Goal: Transaction & Acquisition: Purchase product/service

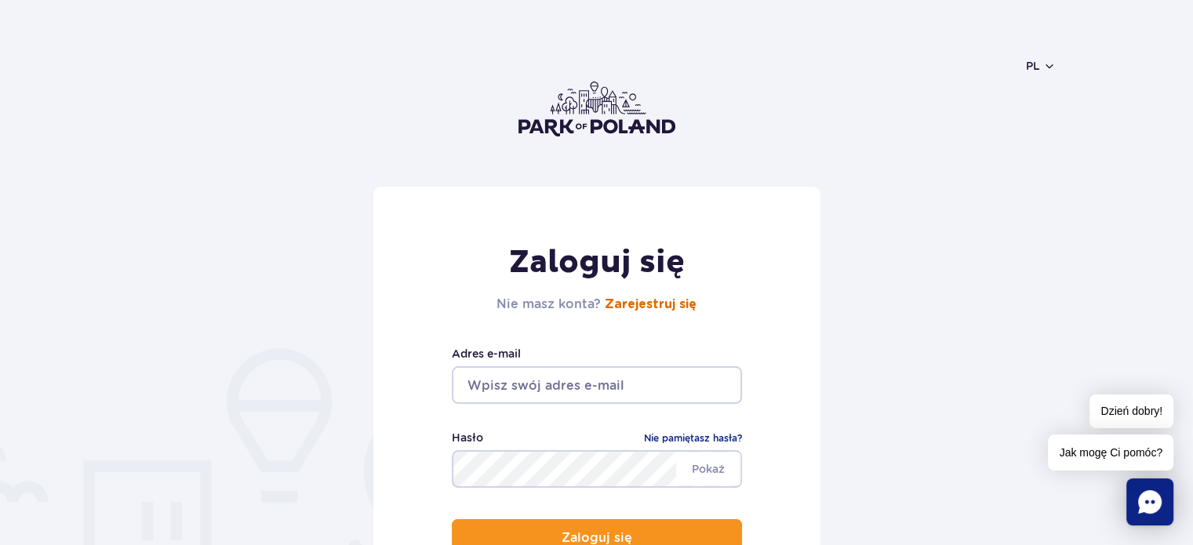
click at [629, 302] on link "Zarejestruj się" at bounding box center [651, 304] width 92 height 13
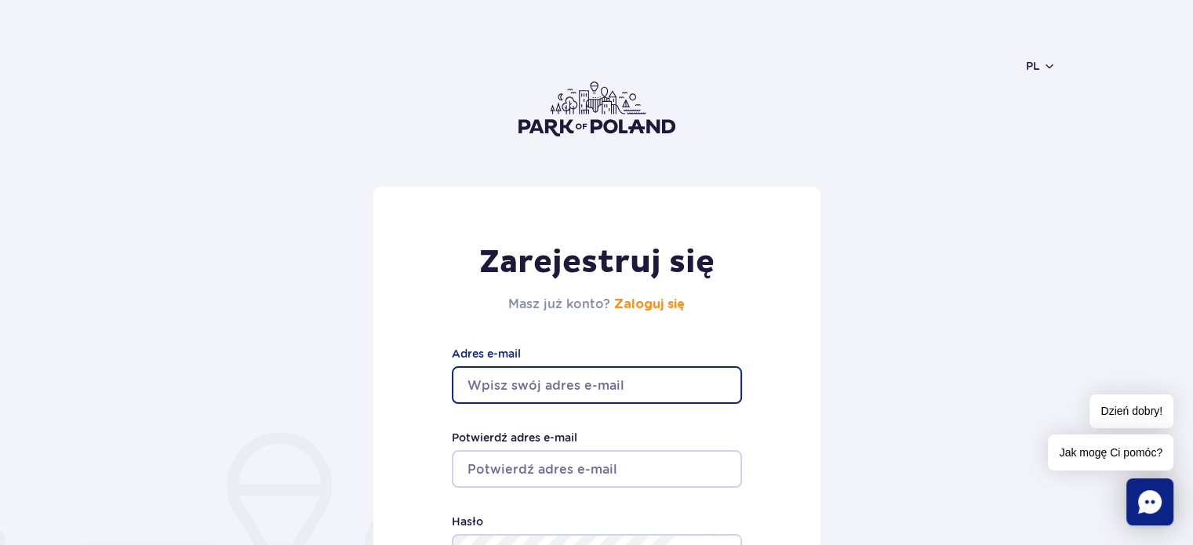
click at [561, 382] on input "Adres e-mail" at bounding box center [597, 385] width 290 height 38
type input "H"
type input "hero17@interia.eu"
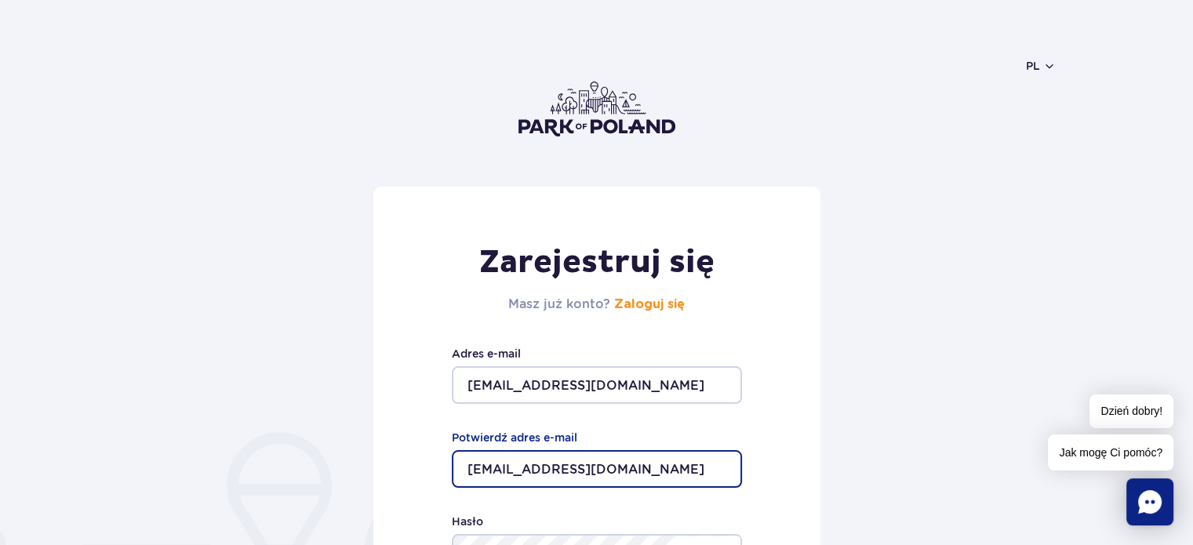
type input "hero17@interia.eu"
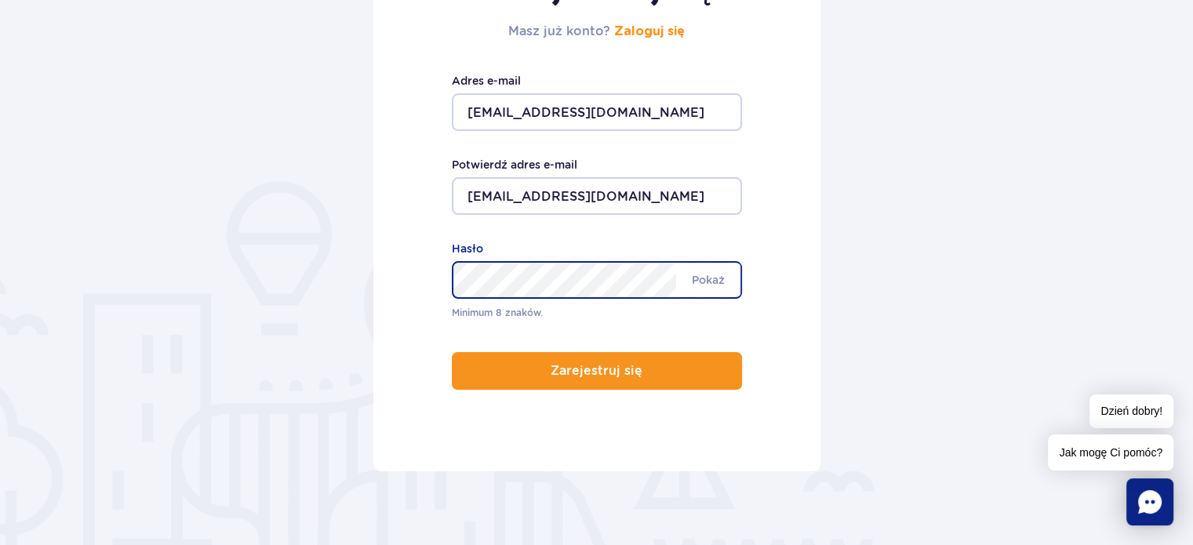
scroll to position [280, 0]
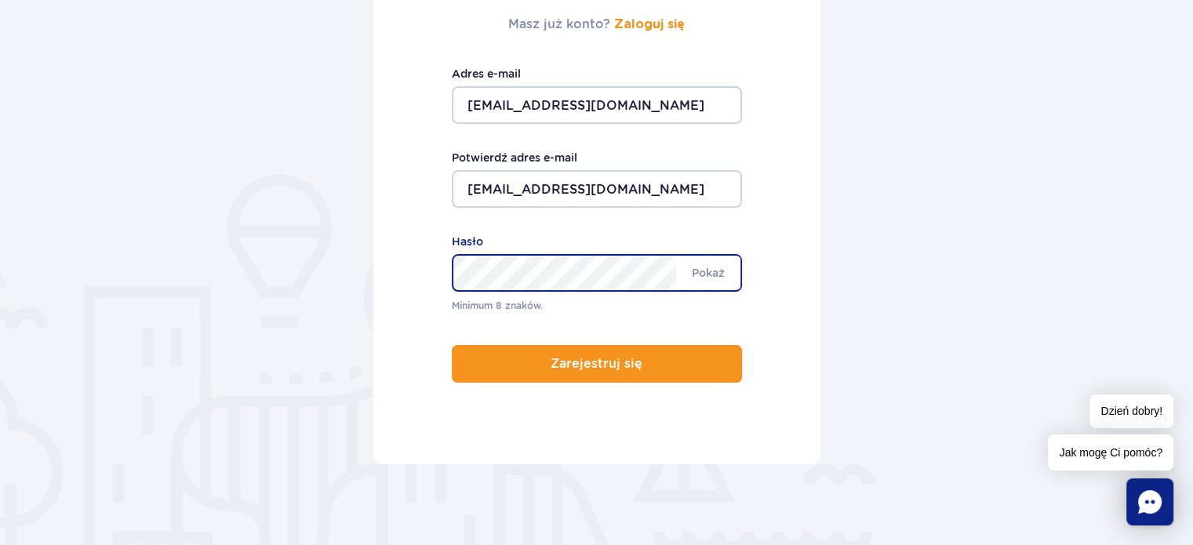
click at [452, 345] on button "Zarejestruj się" at bounding box center [597, 364] width 290 height 38
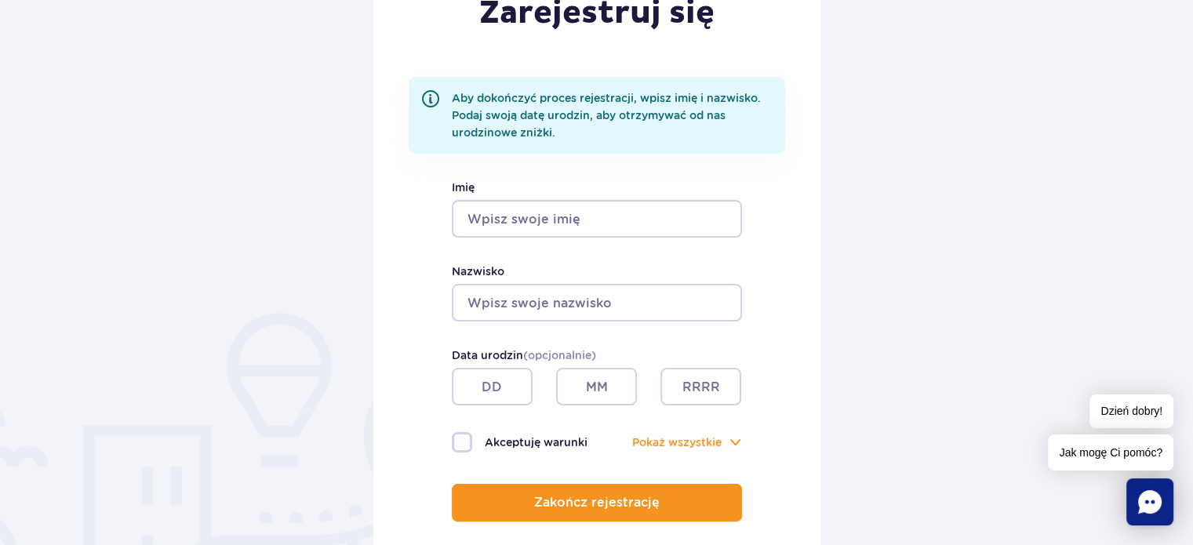
scroll to position [251, 0]
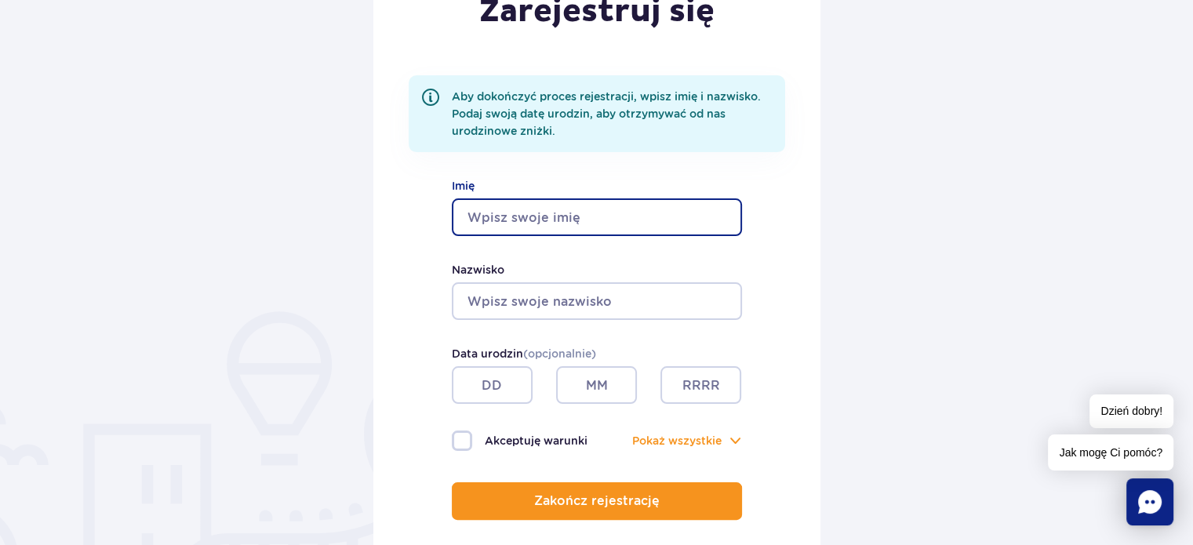
click at [549, 202] on input "Imię" at bounding box center [597, 217] width 290 height 38
type input "Karol"
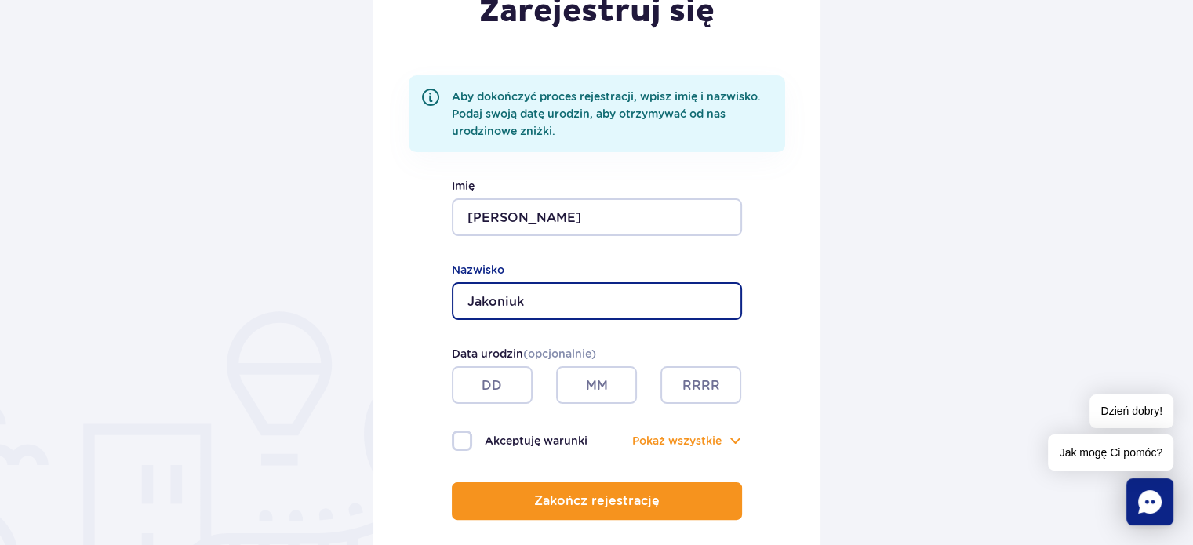
type input "Jakoniuk"
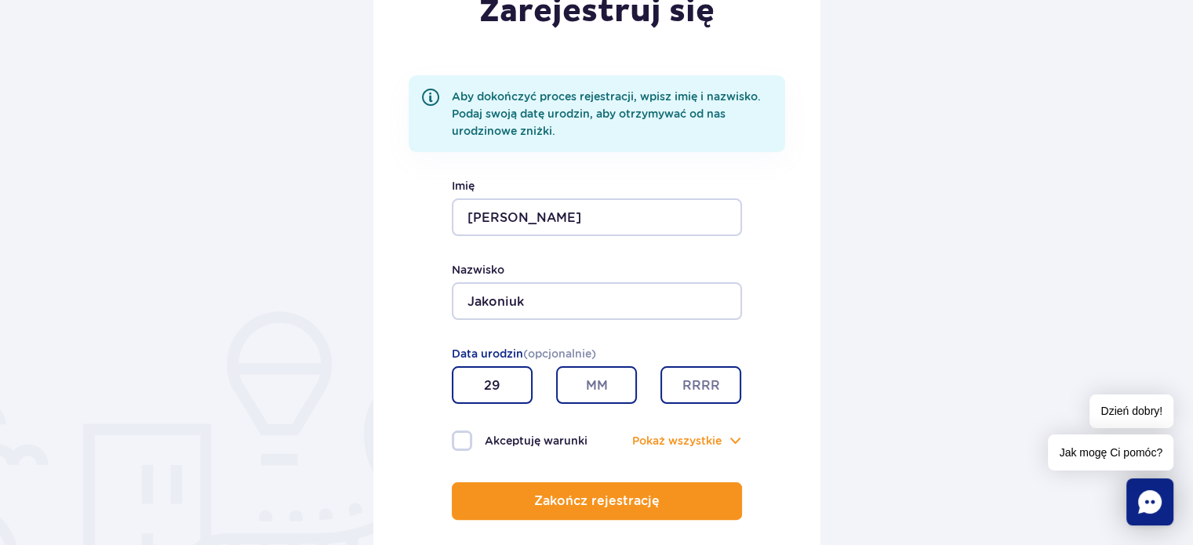
type input "29"
type input "07"
type input "1990"
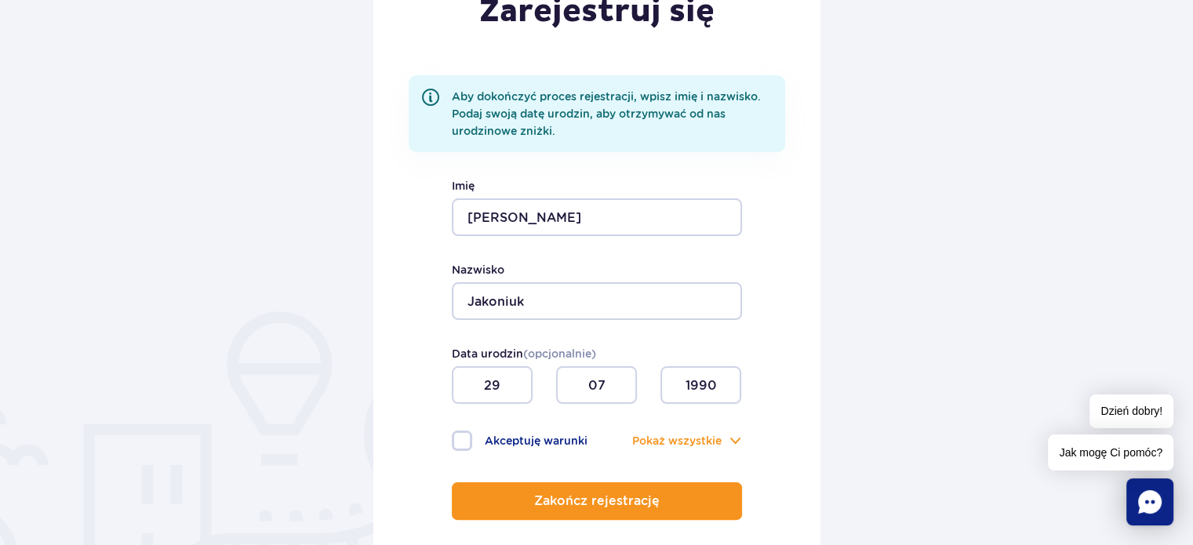
click at [528, 448] on label "Akceptuję warunki" at bounding box center [524, 441] width 145 height 20
click at [469, 434] on input "Akceptuję warunki" at bounding box center [460, 432] width 17 height 3
checkbox input "true"
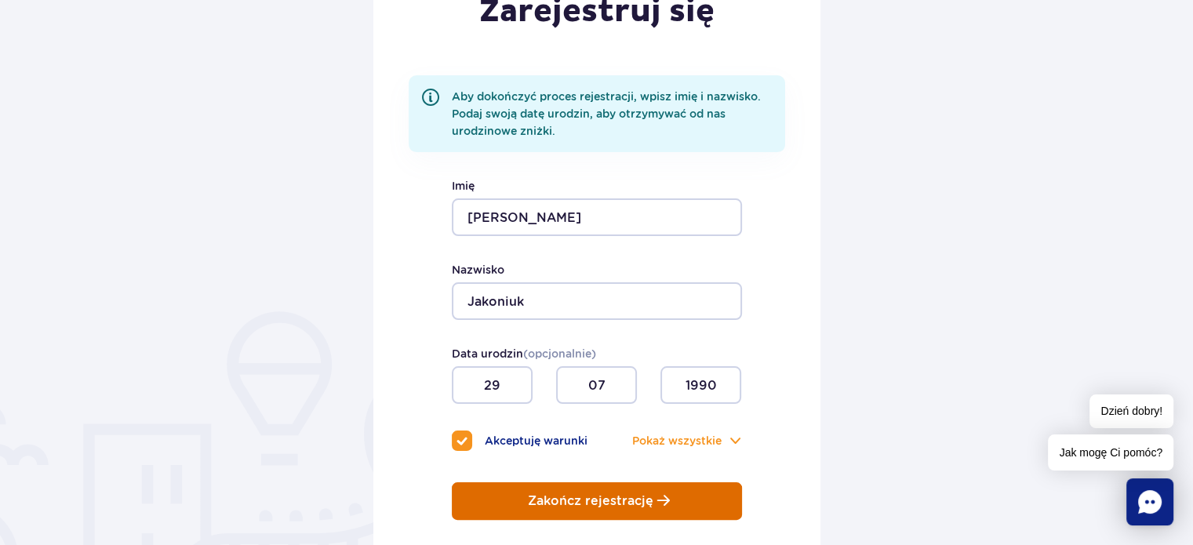
click at [561, 514] on button "Zakończ rejestrację" at bounding box center [597, 501] width 290 height 38
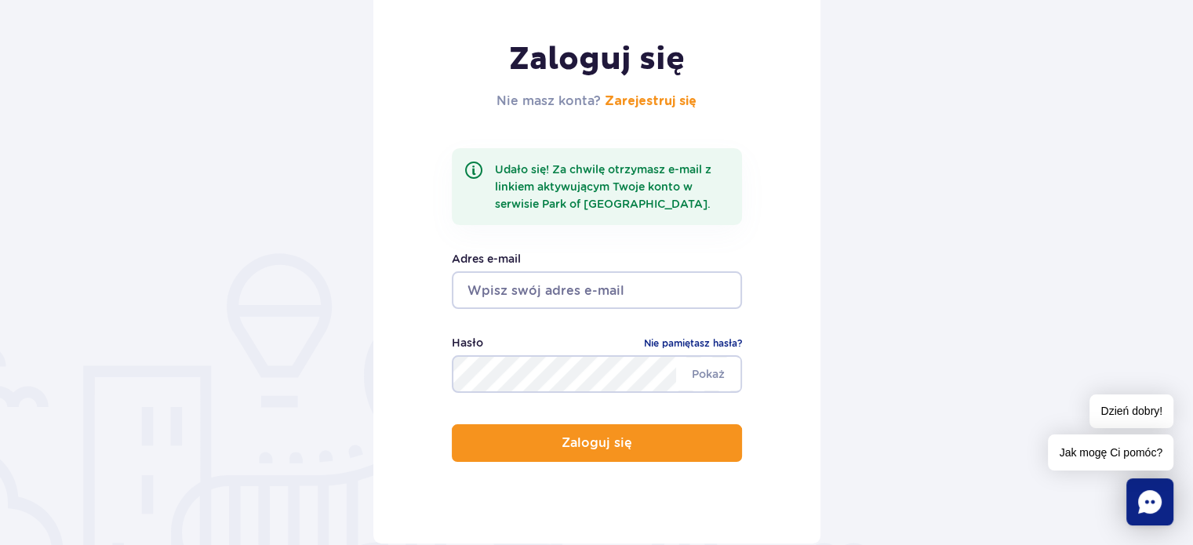
scroll to position [205, 0]
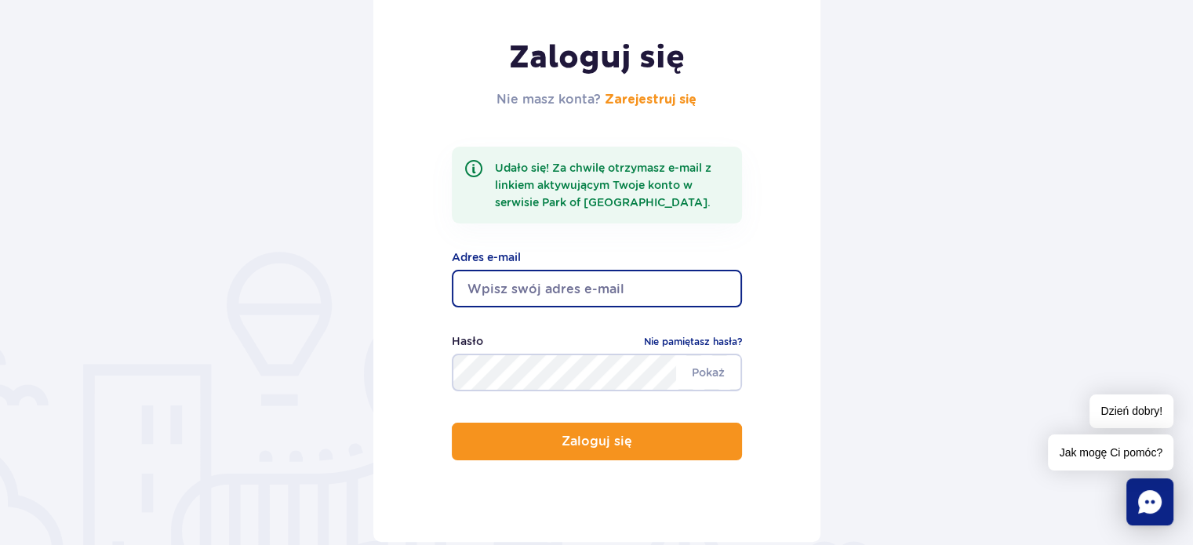
click at [595, 282] on input "email" at bounding box center [597, 289] width 290 height 38
type input "[EMAIL_ADDRESS][DOMAIN_NAME]"
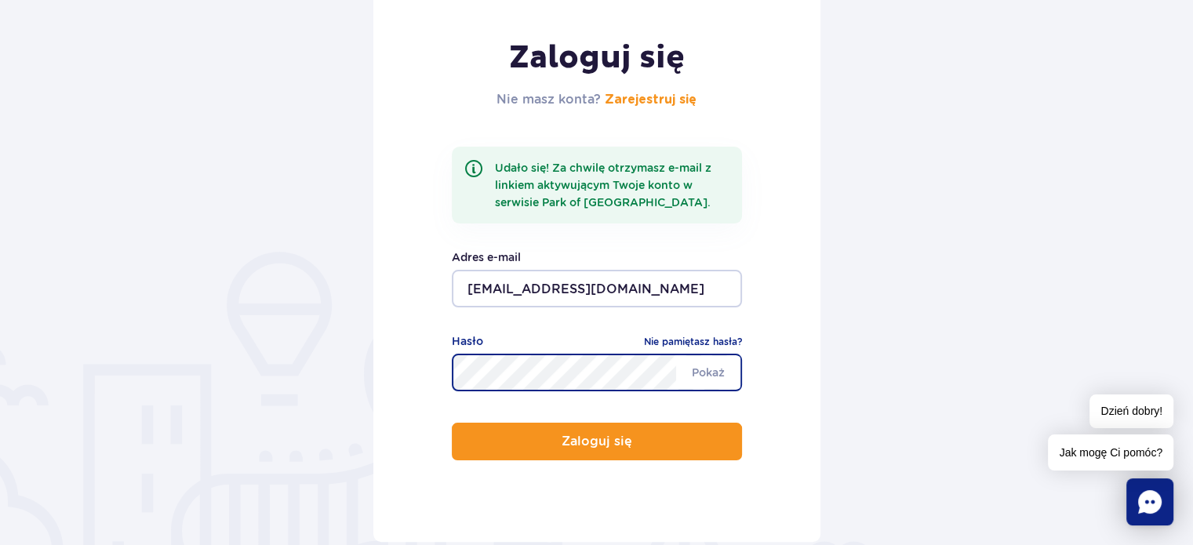
click at [452, 423] on button "Zaloguj się" at bounding box center [597, 442] width 290 height 38
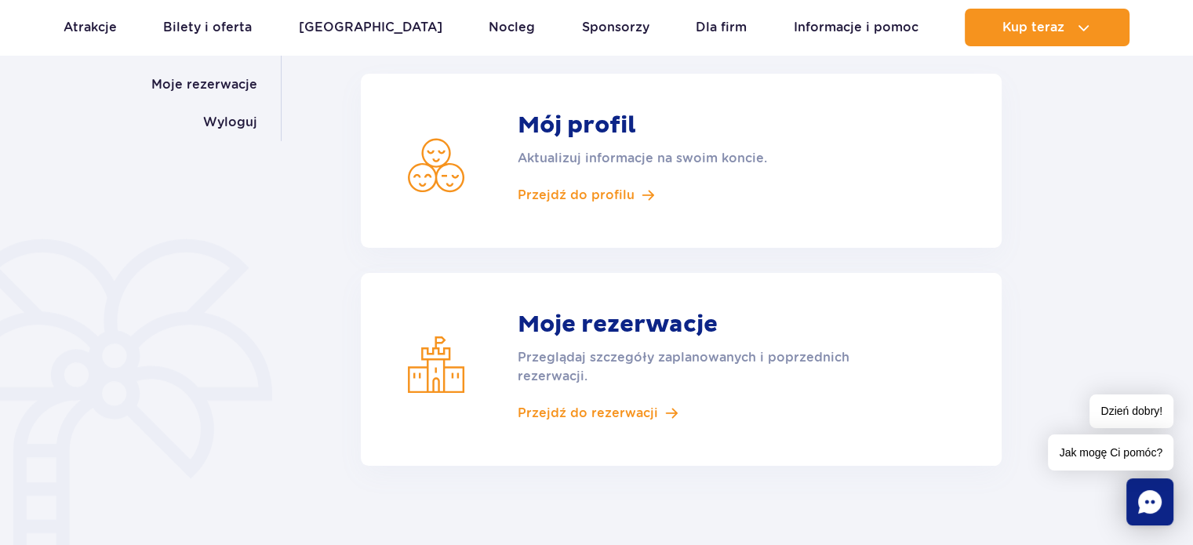
scroll to position [349, 0]
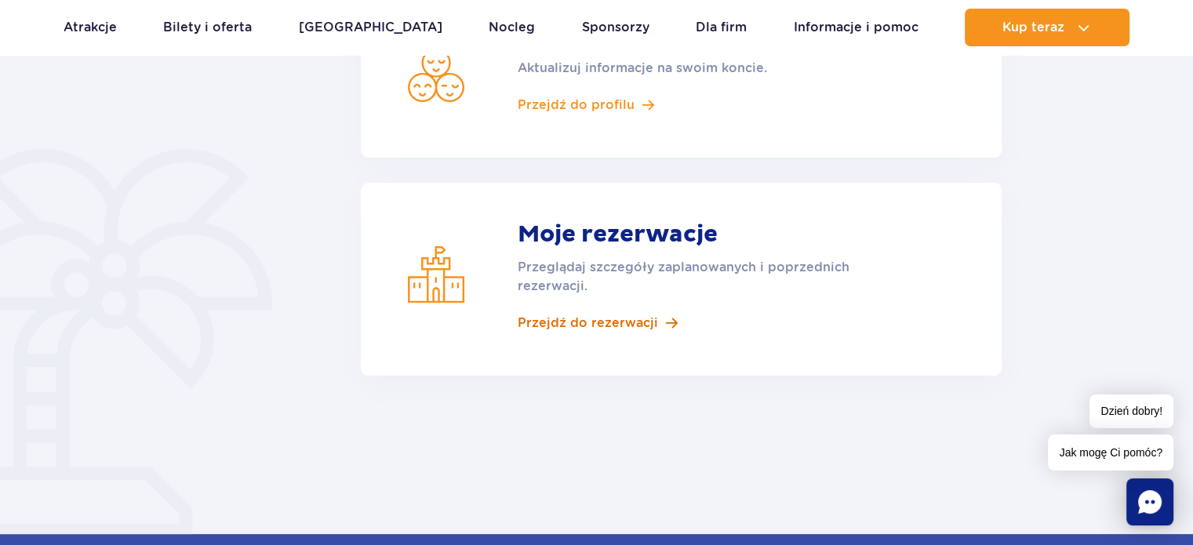
click at [609, 323] on span "Przejdź do rezerwacji" at bounding box center [588, 322] width 140 height 17
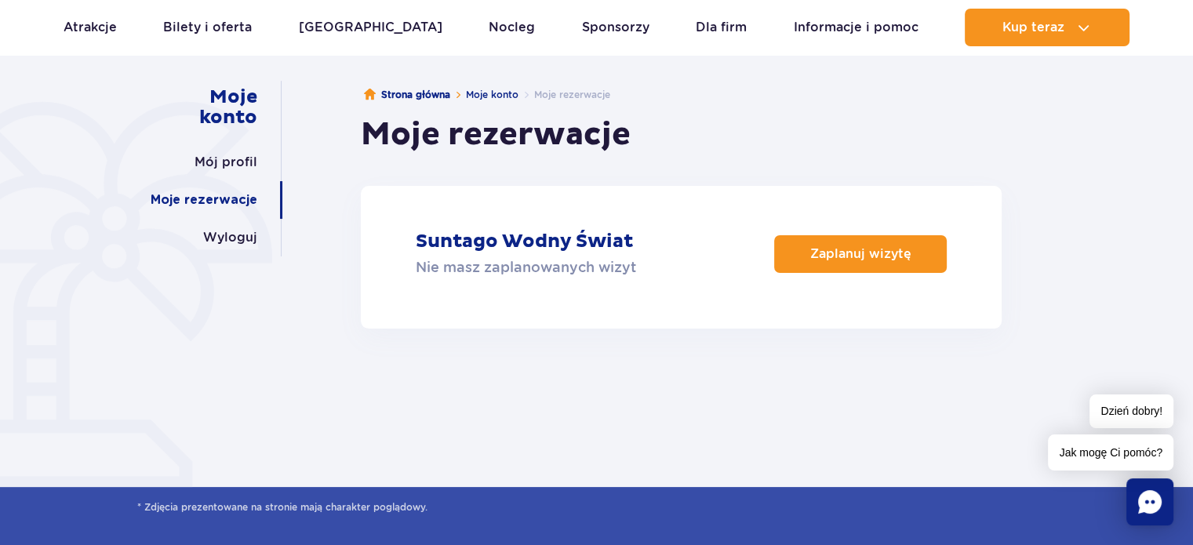
scroll to position [149, 0]
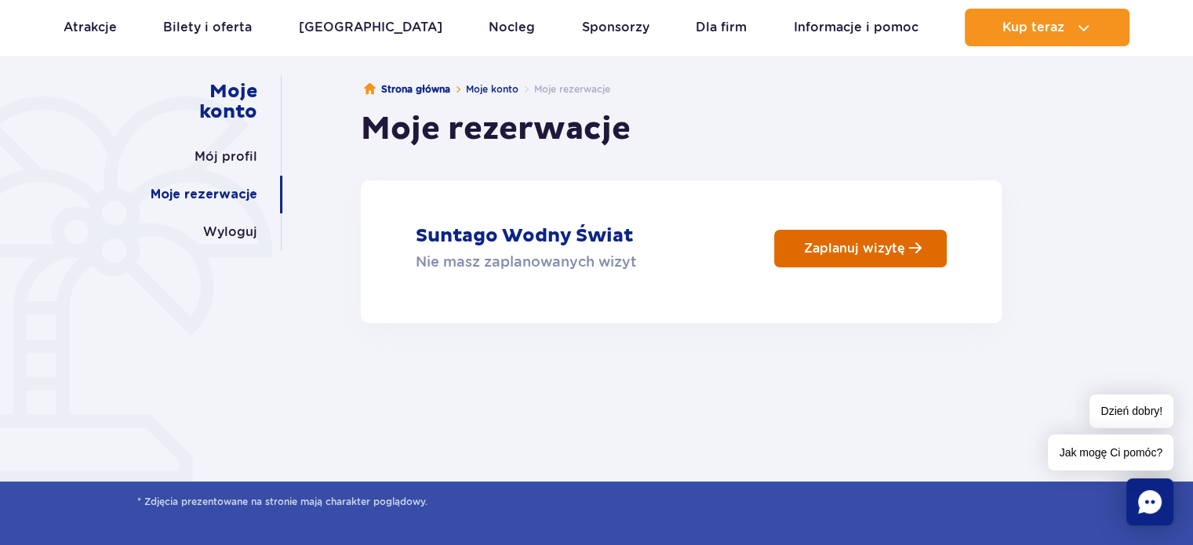
click at [839, 247] on p "Zaplanuj wizytę" at bounding box center [854, 248] width 101 height 15
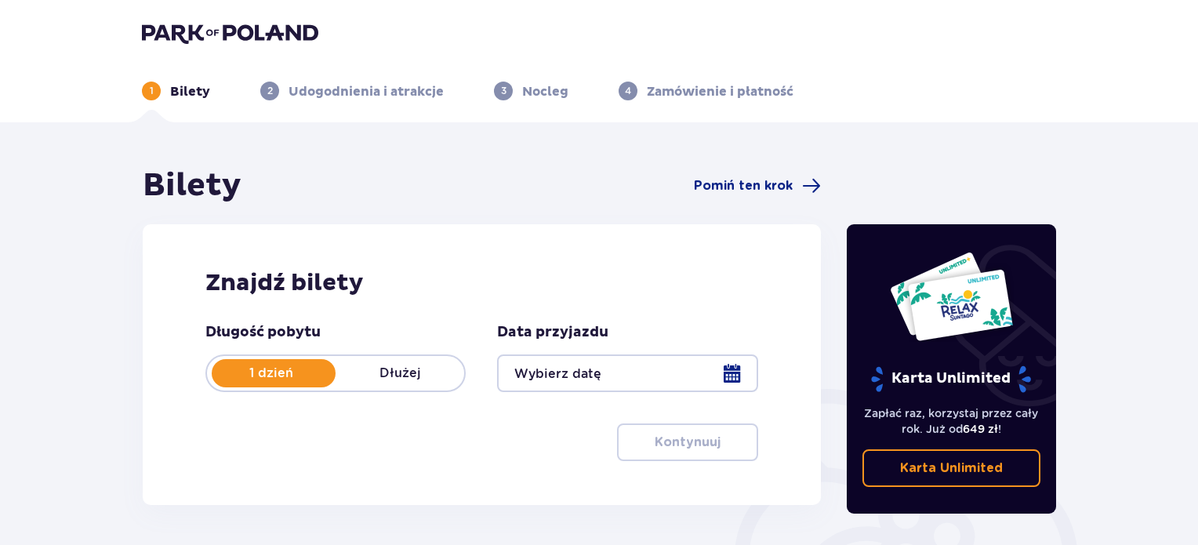
click at [726, 363] on div at bounding box center [627, 373] width 260 height 38
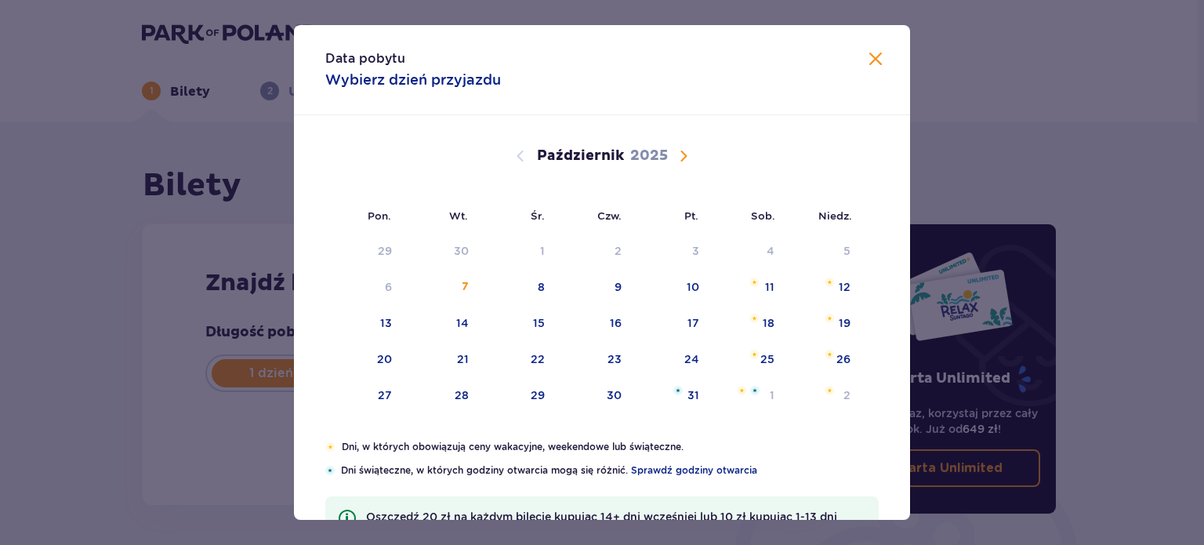
click at [726, 363] on div "25" at bounding box center [748, 360] width 76 height 35
type input "[DATE]"
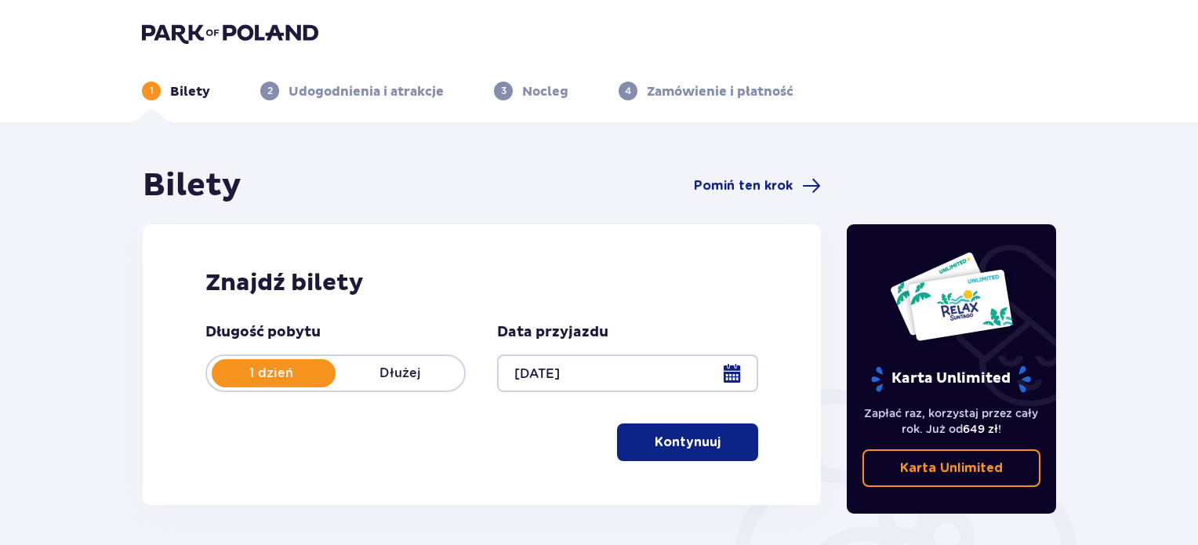
click at [697, 435] on p "Kontynuuj" at bounding box center [688, 442] width 66 height 17
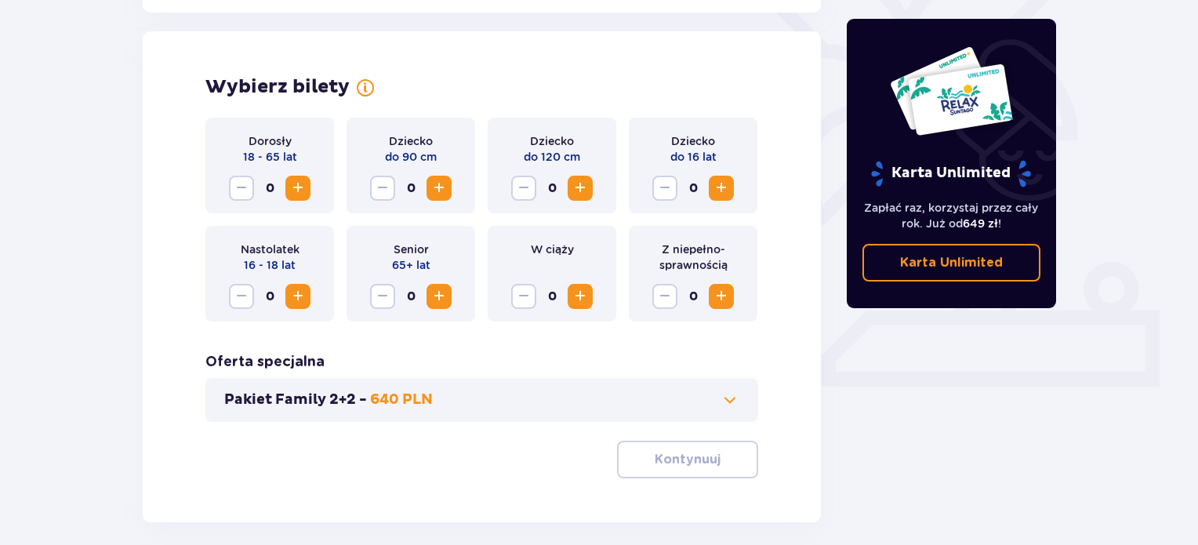
scroll to position [436, 0]
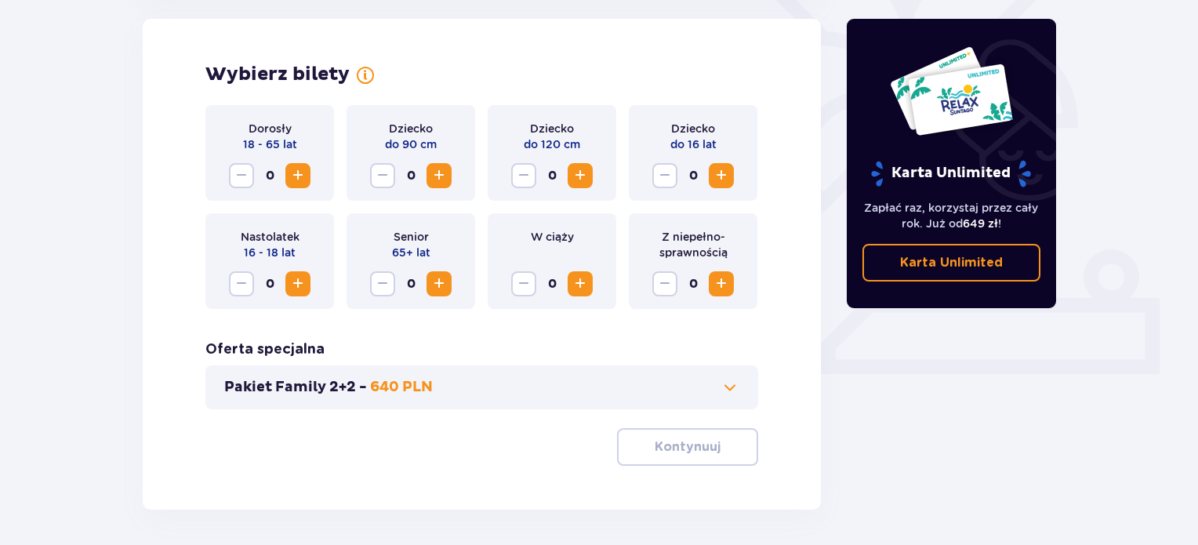
click at [307, 183] on button "Zwiększ" at bounding box center [297, 175] width 25 height 25
click at [725, 383] on span at bounding box center [730, 387] width 19 height 19
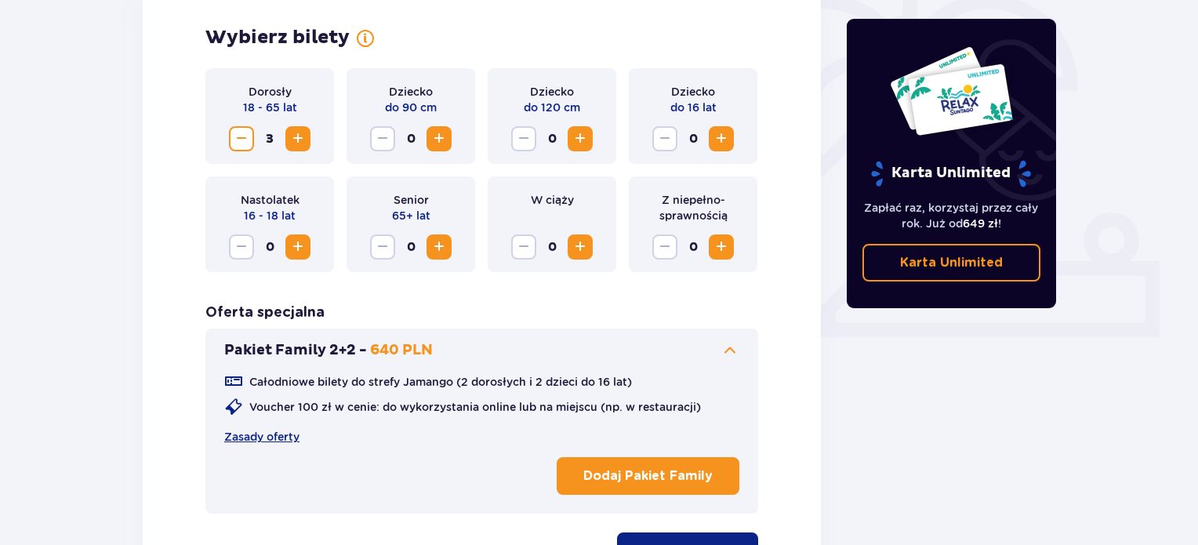
scroll to position [524, 0]
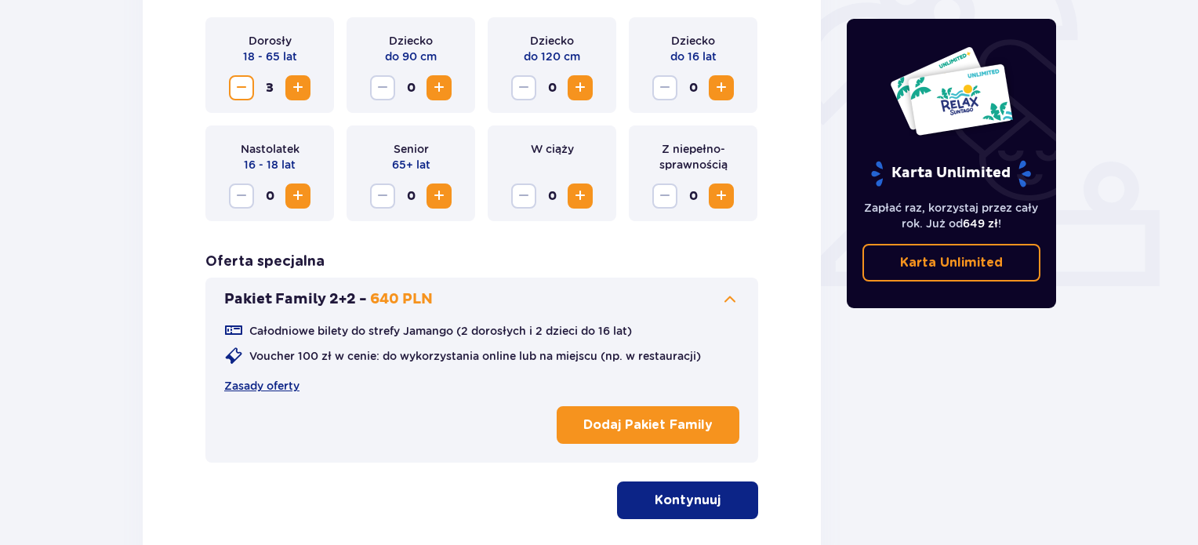
click at [1193, 266] on div "Bilety Pomiń ten krok Znajdź bilety Długość pobytu 1 dzień Dłużej Data przyjazd…" at bounding box center [599, 128] width 1198 height 1059
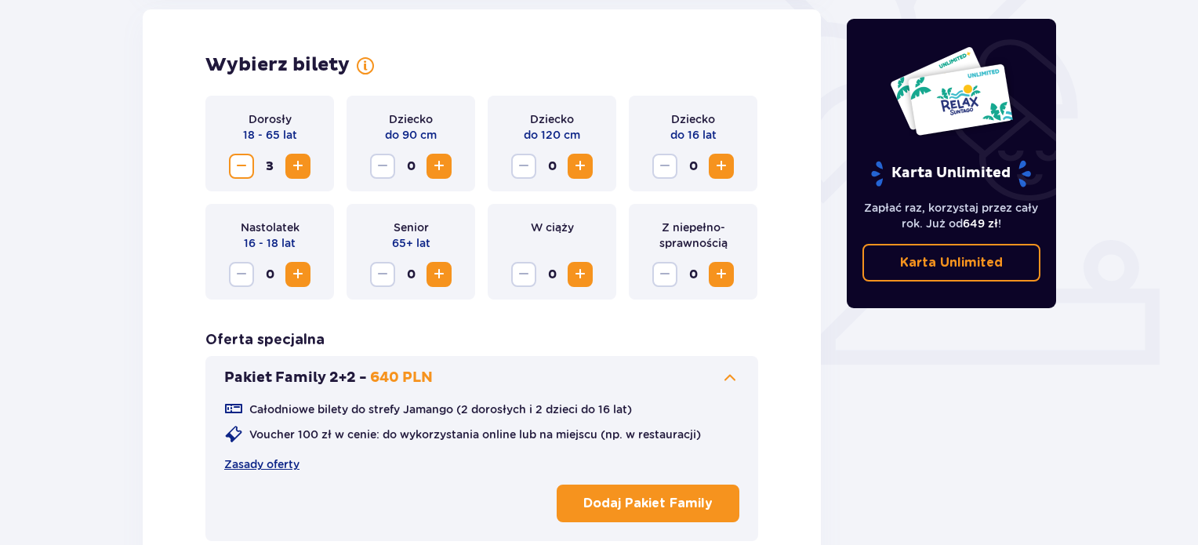
scroll to position [636, 0]
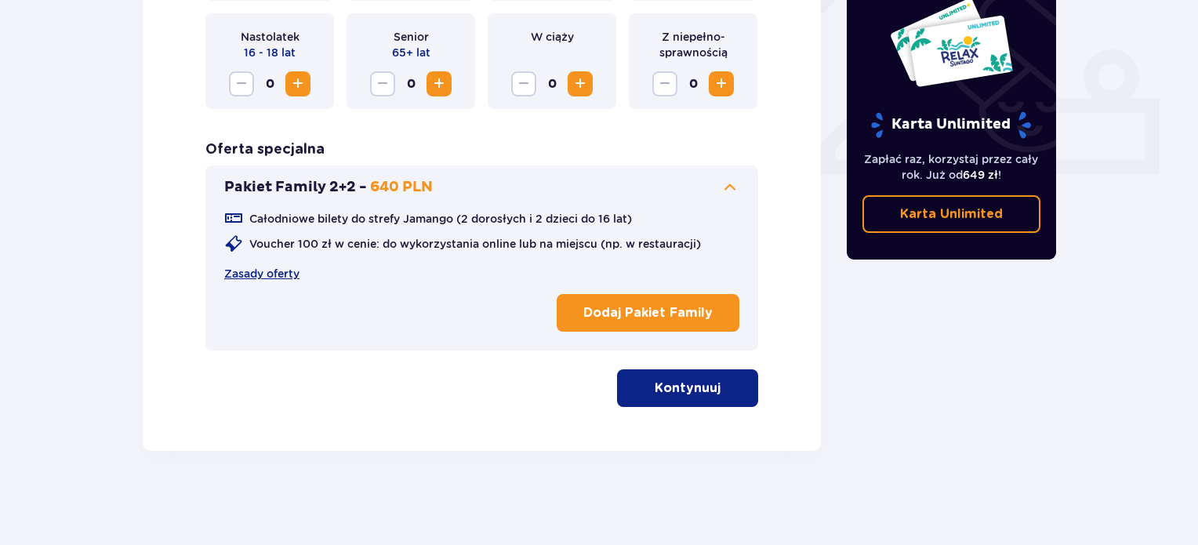
click at [659, 380] on p "Kontynuuj" at bounding box center [688, 388] width 66 height 17
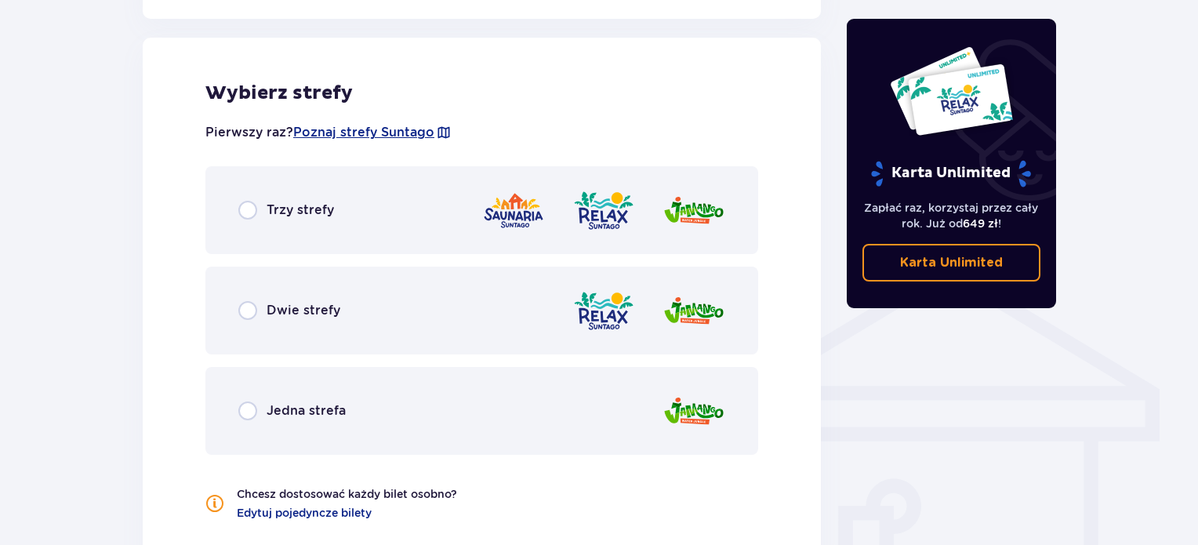
scroll to position [1182, 0]
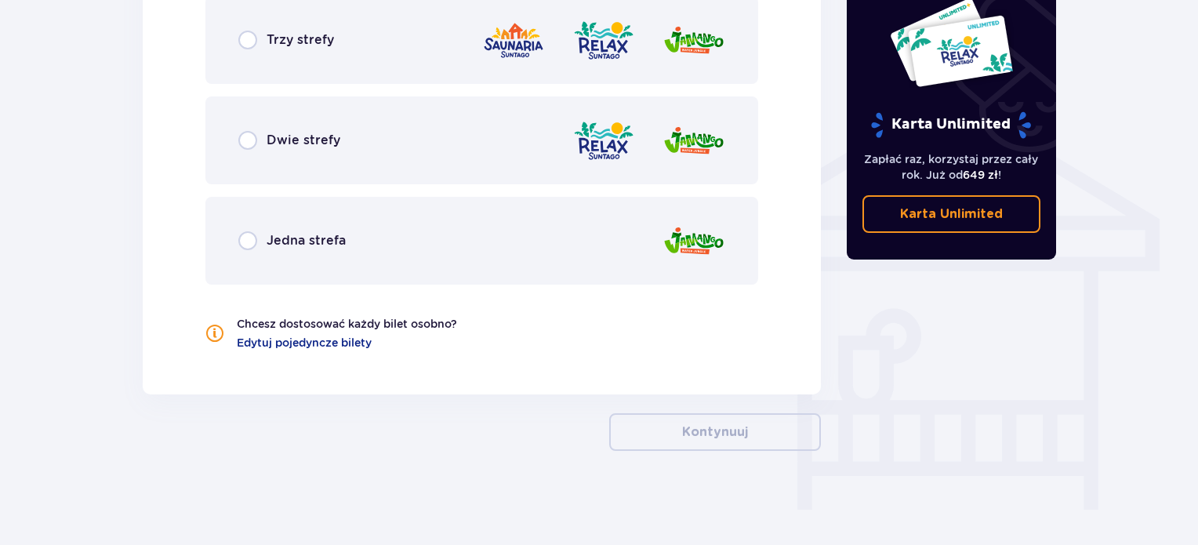
click at [285, 344] on span "Edytuj pojedyncze bilety" at bounding box center [304, 343] width 135 height 16
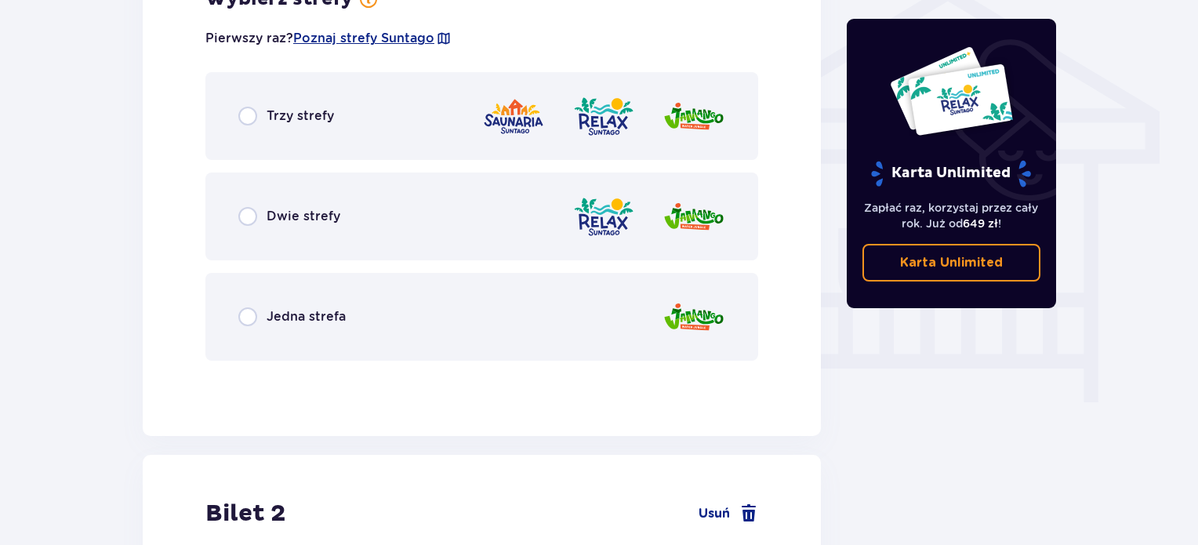
scroll to position [1180, 0]
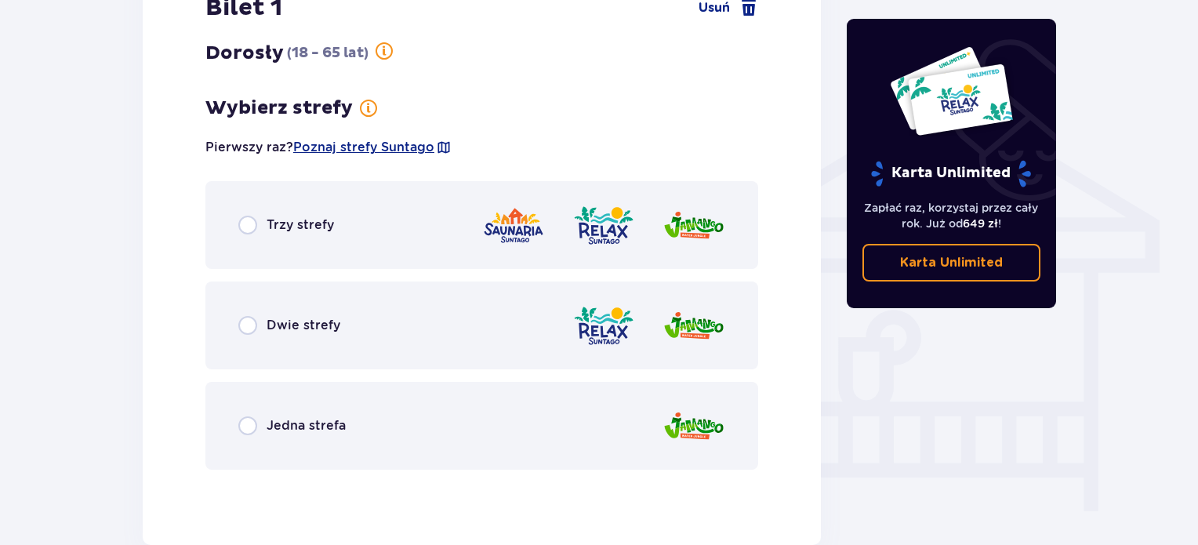
drag, startPoint x: 1204, startPoint y: 4, endPoint x: 244, endPoint y: 236, distance: 987.5
click at [244, 236] on div "Trzy strefy" at bounding box center [481, 225] width 553 height 88
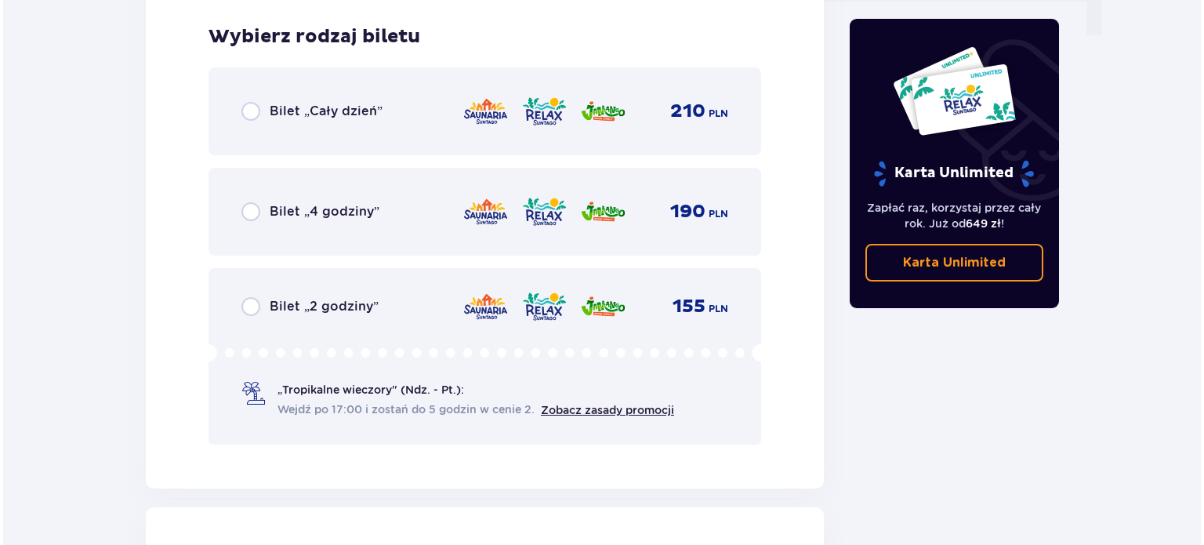
scroll to position [1662, 0]
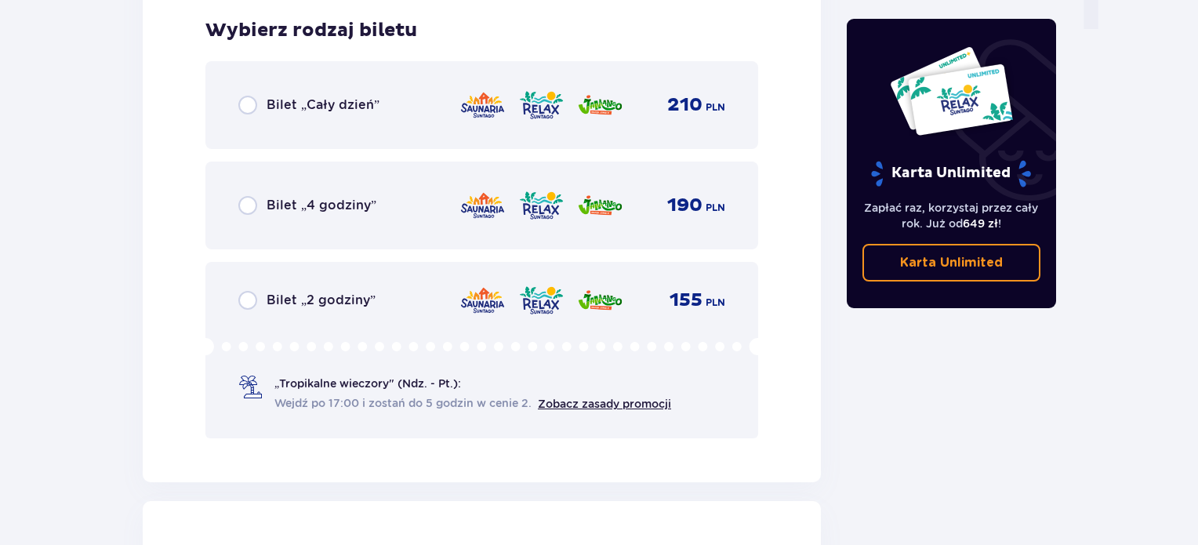
click at [314, 105] on span "Bilet „Cały dzień”" at bounding box center [323, 104] width 113 height 17
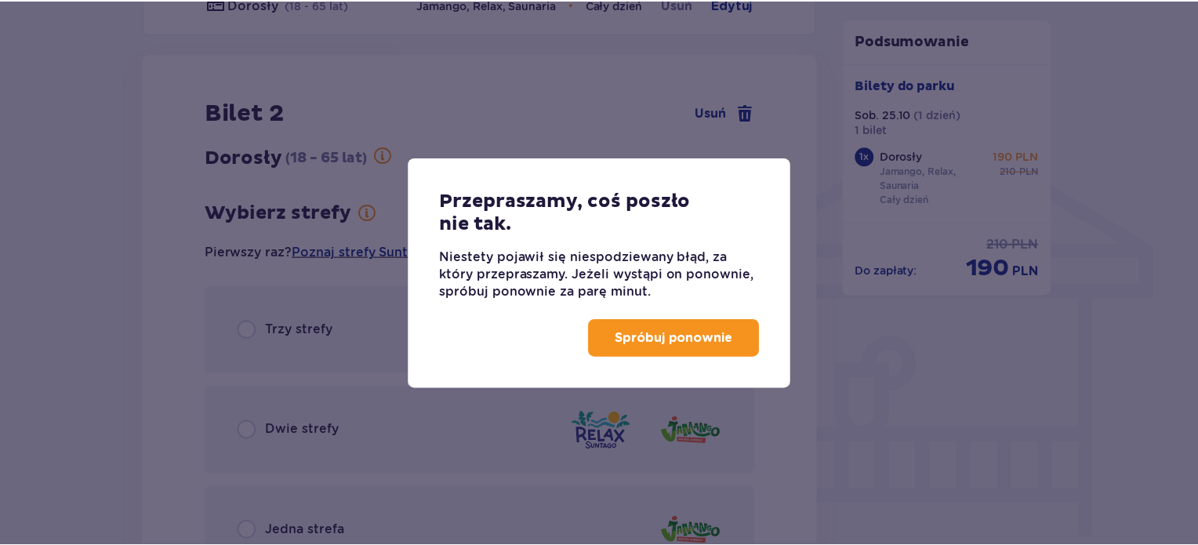
scroll to position [1110, 0]
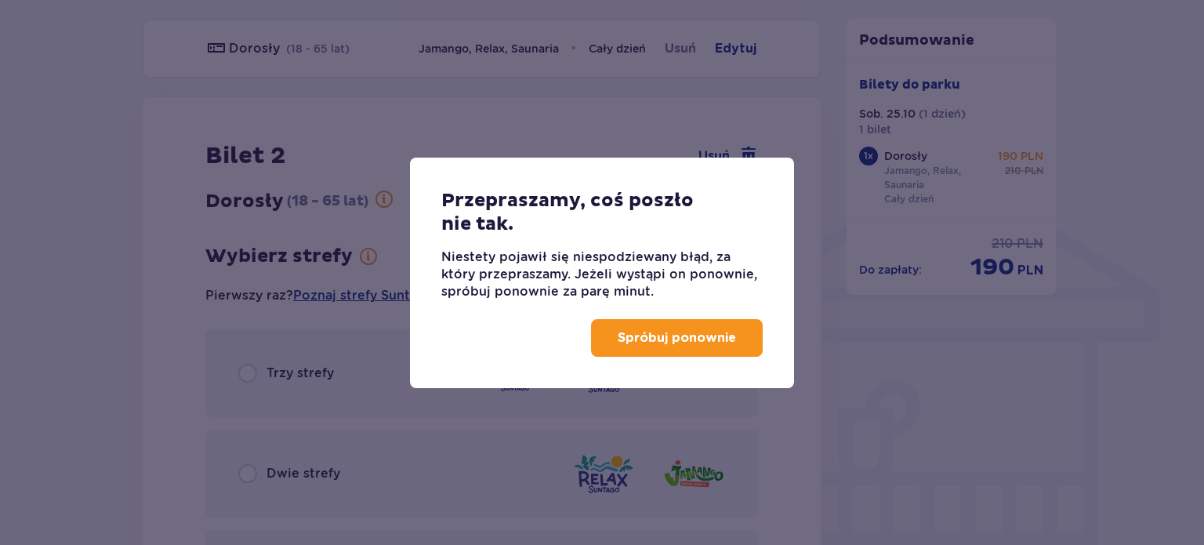
click at [656, 328] on button "Spróbuj ponownie" at bounding box center [677, 338] width 172 height 38
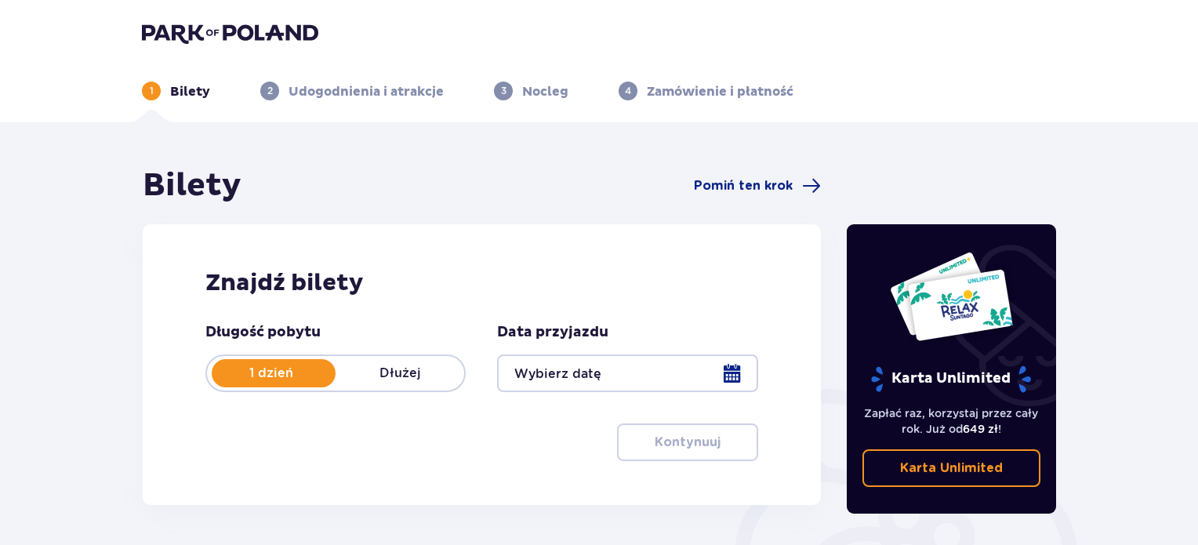
click at [665, 373] on div at bounding box center [627, 373] width 260 height 38
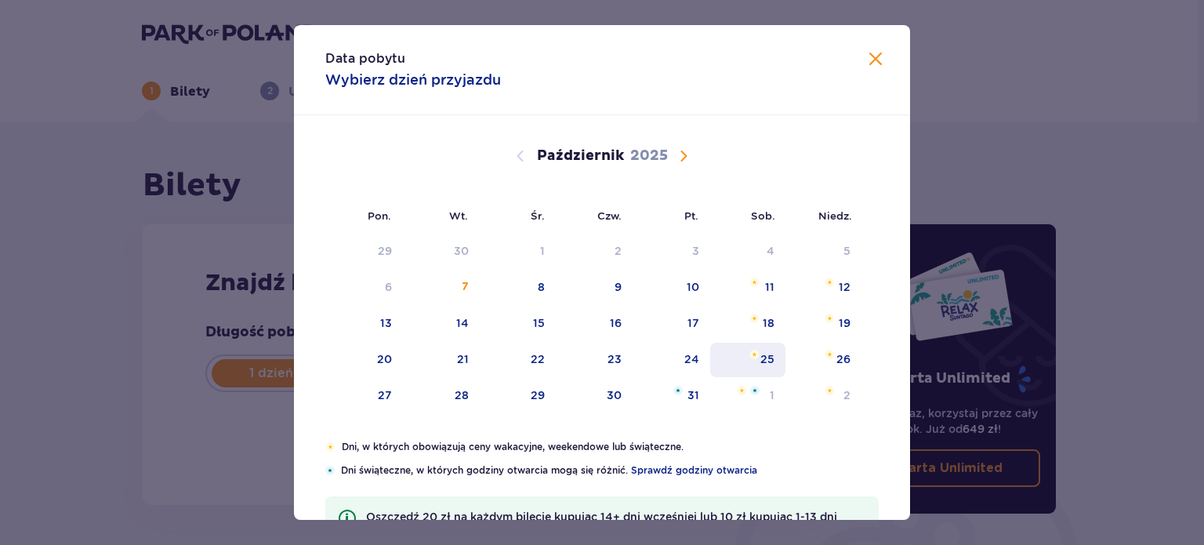
click at [765, 361] on div "25" at bounding box center [768, 359] width 14 height 16
type input "[DATE]"
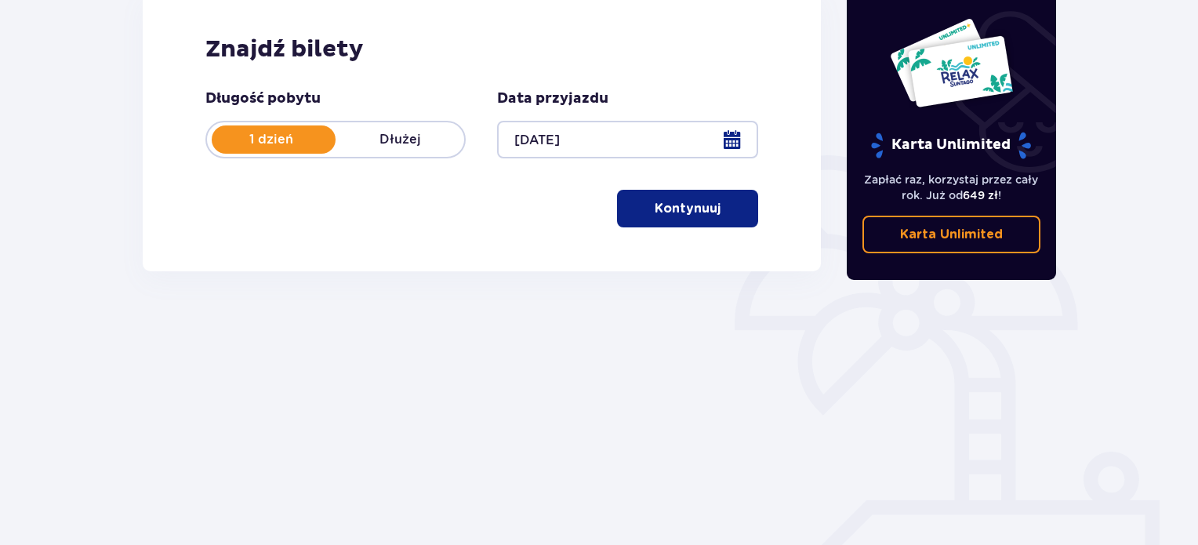
scroll to position [254, 0]
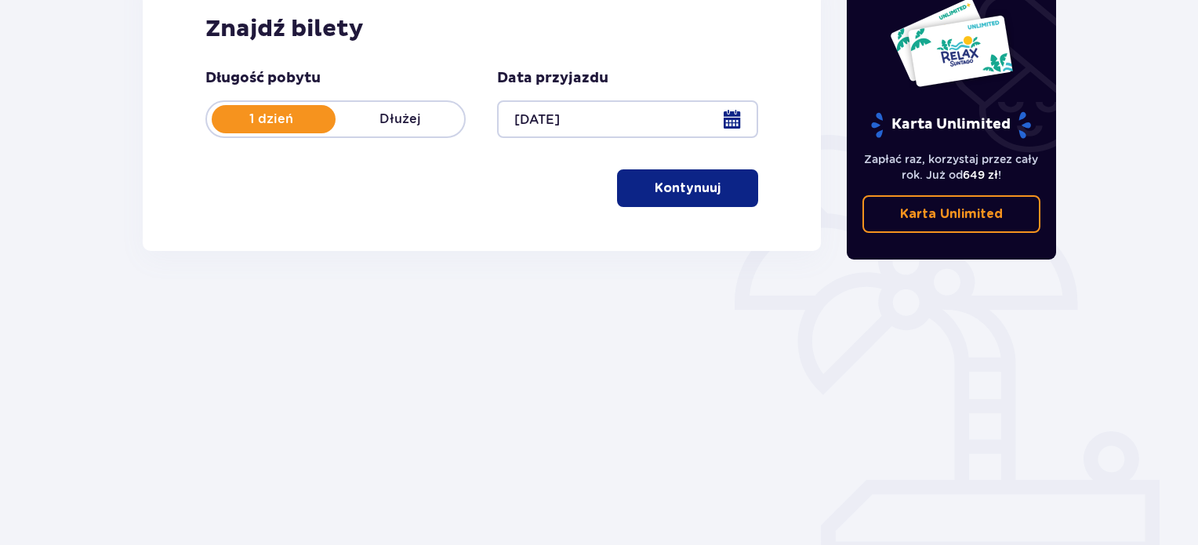
click at [684, 192] on button "Kontynuuj" at bounding box center [687, 188] width 141 height 38
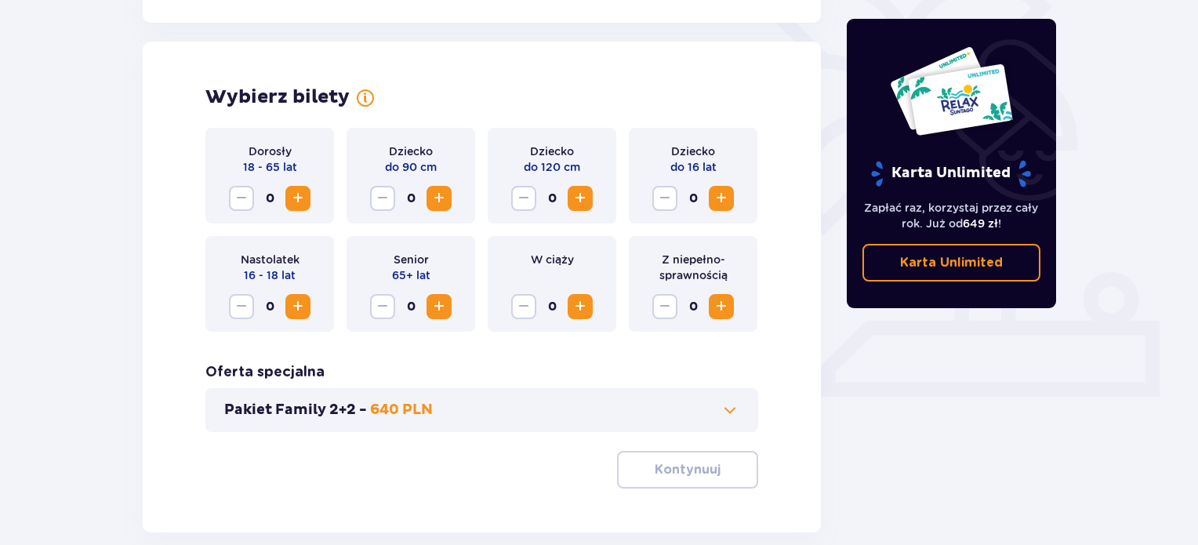
scroll to position [436, 0]
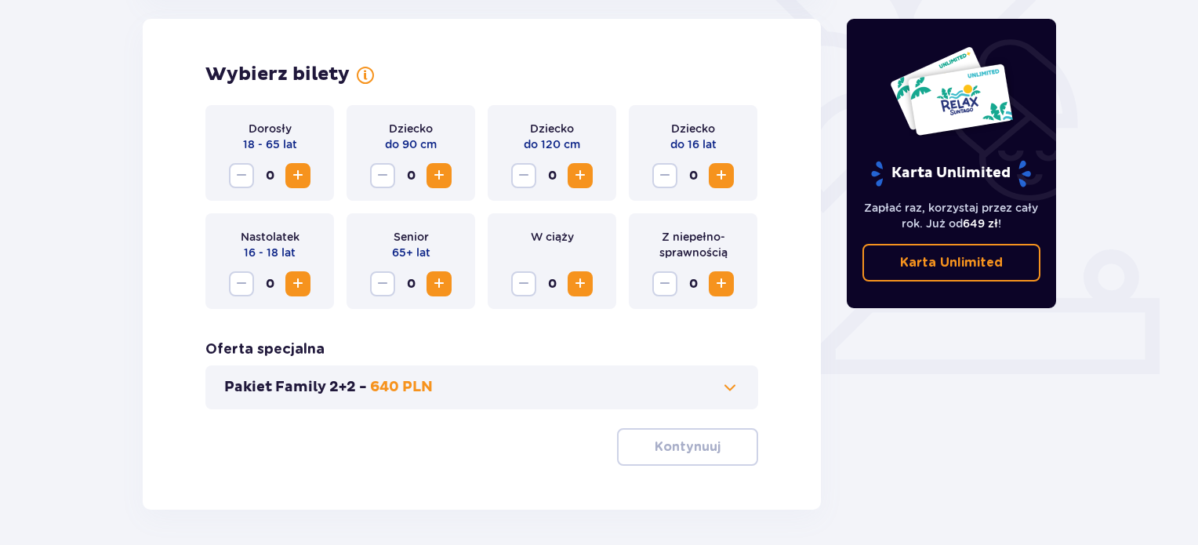
click at [301, 176] on span "Zwiększ" at bounding box center [298, 175] width 19 height 19
click at [655, 451] on p "Kontynuuj" at bounding box center [688, 446] width 66 height 17
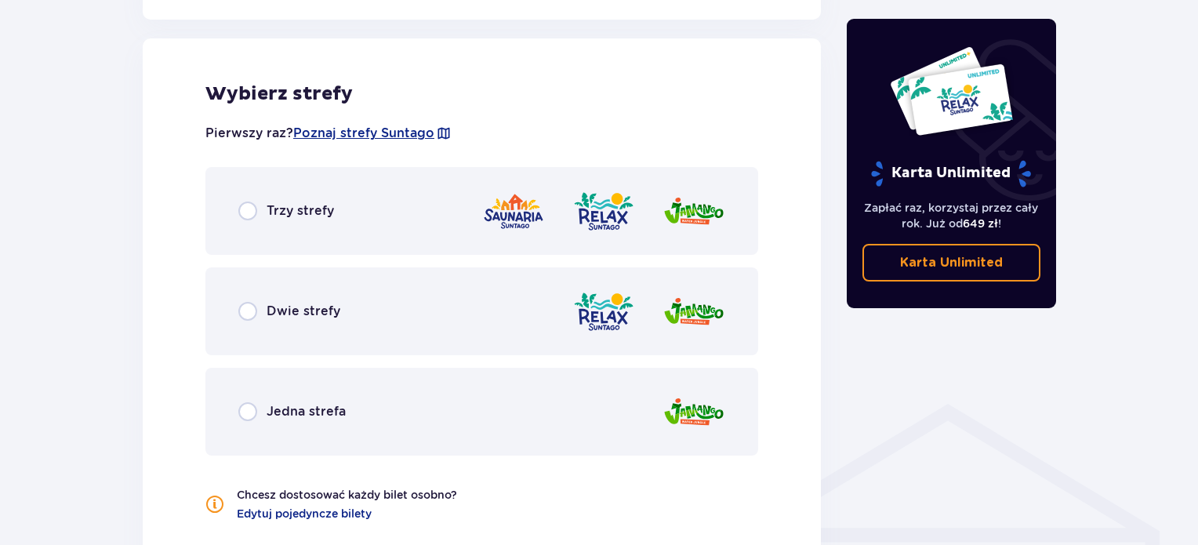
scroll to position [870, 0]
click at [405, 225] on div "Trzy strefy" at bounding box center [481, 210] width 553 height 88
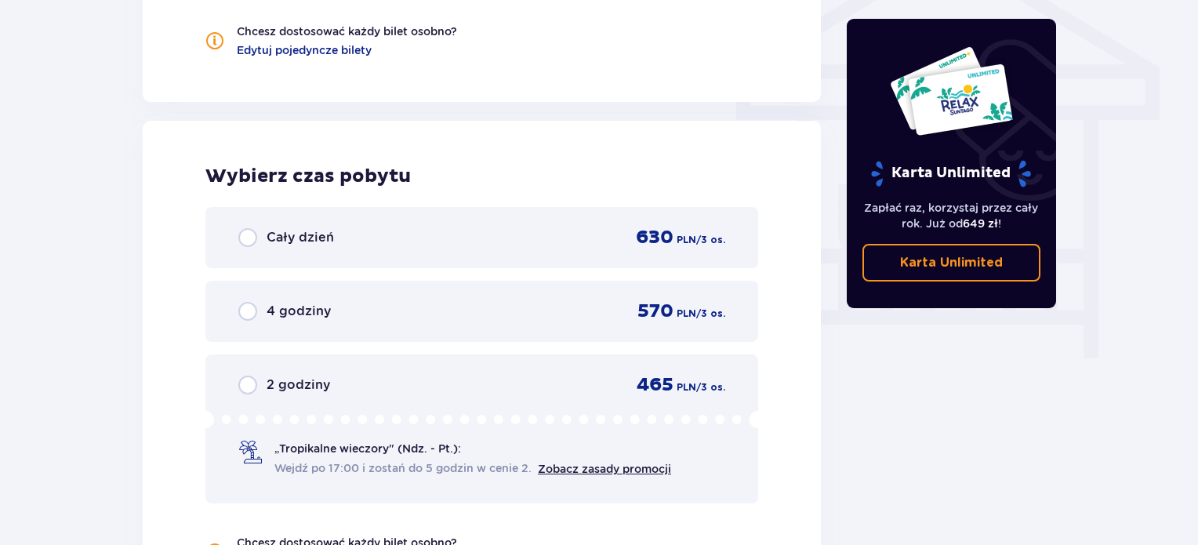
scroll to position [1416, 0]
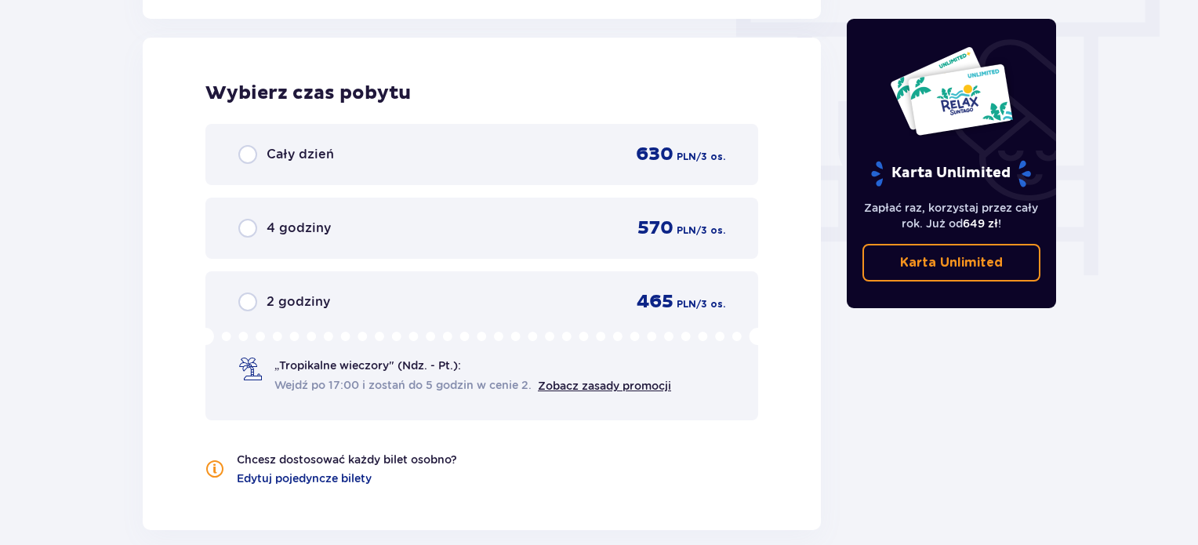
click at [381, 156] on div "Cały dzień 630 PLN / 3 os." at bounding box center [481, 155] width 487 height 24
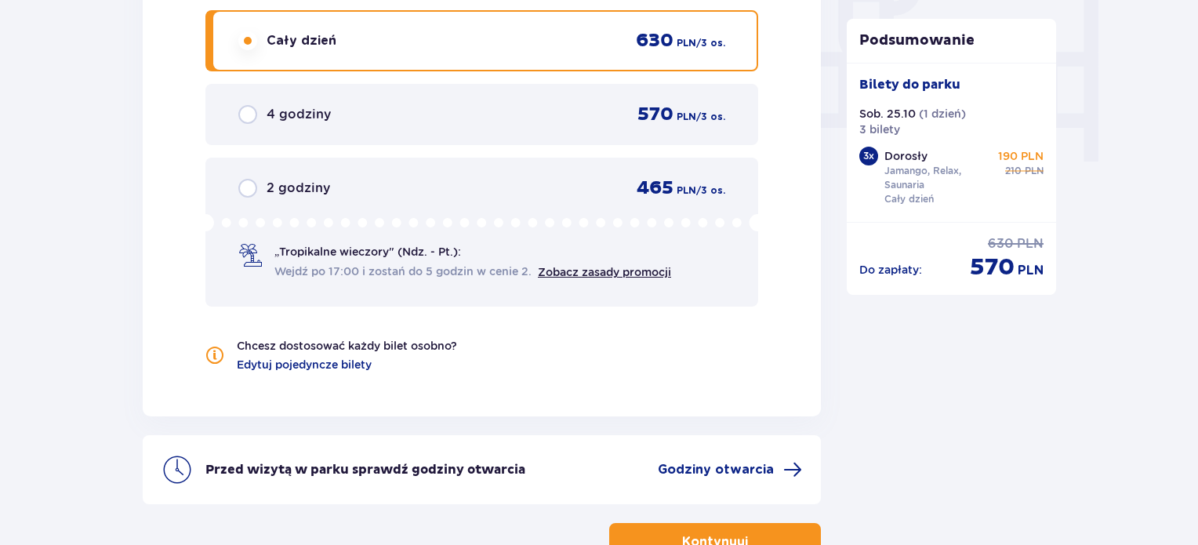
scroll to position [1625, 0]
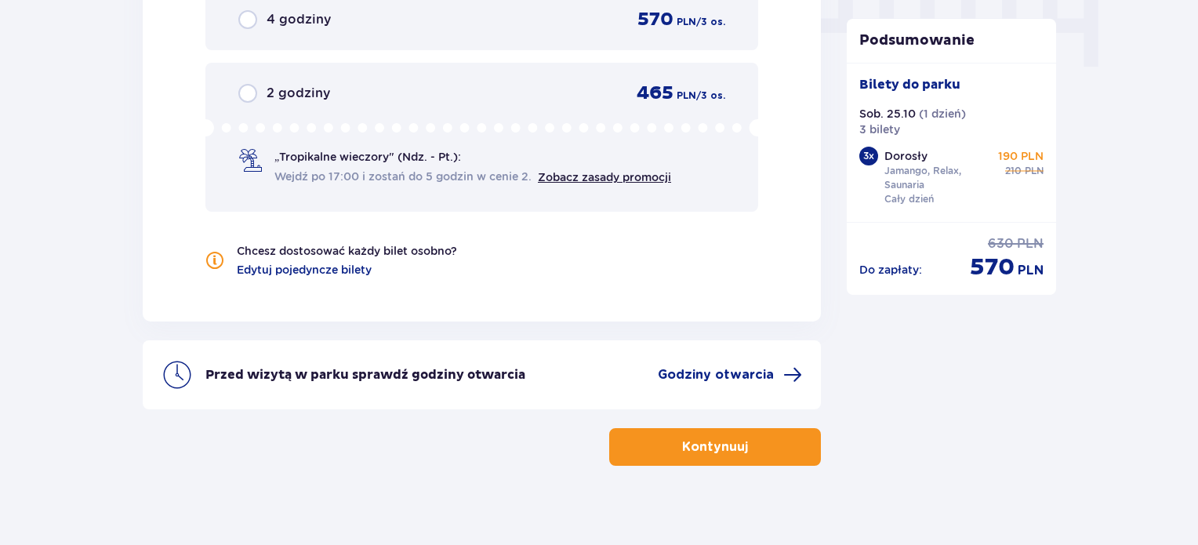
click at [708, 448] on p "Kontynuuj" at bounding box center [715, 446] width 66 height 17
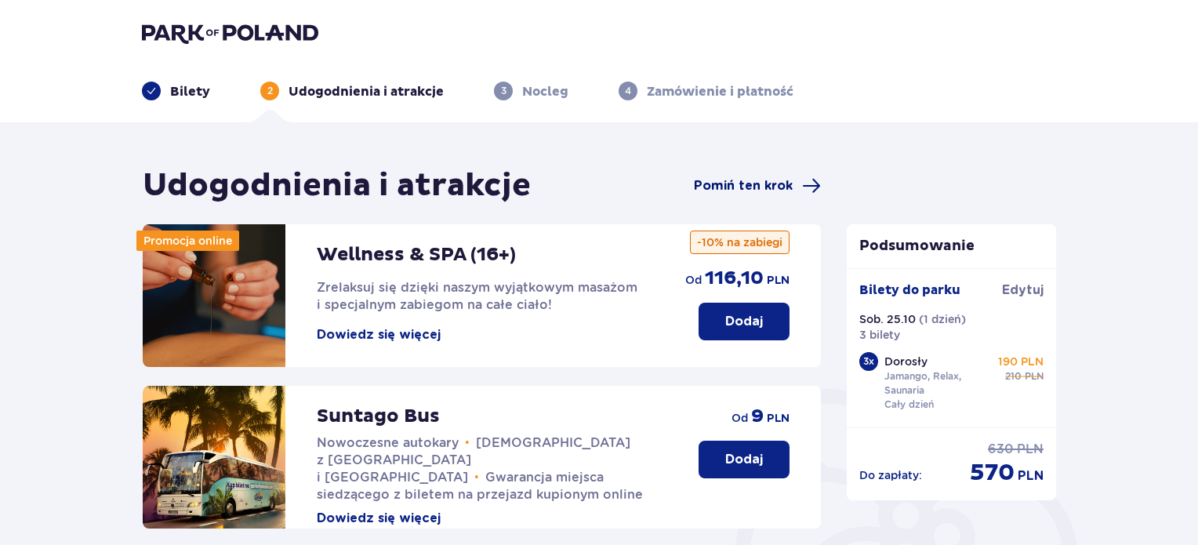
click at [766, 183] on span "Pomiń ten krok" at bounding box center [743, 185] width 99 height 17
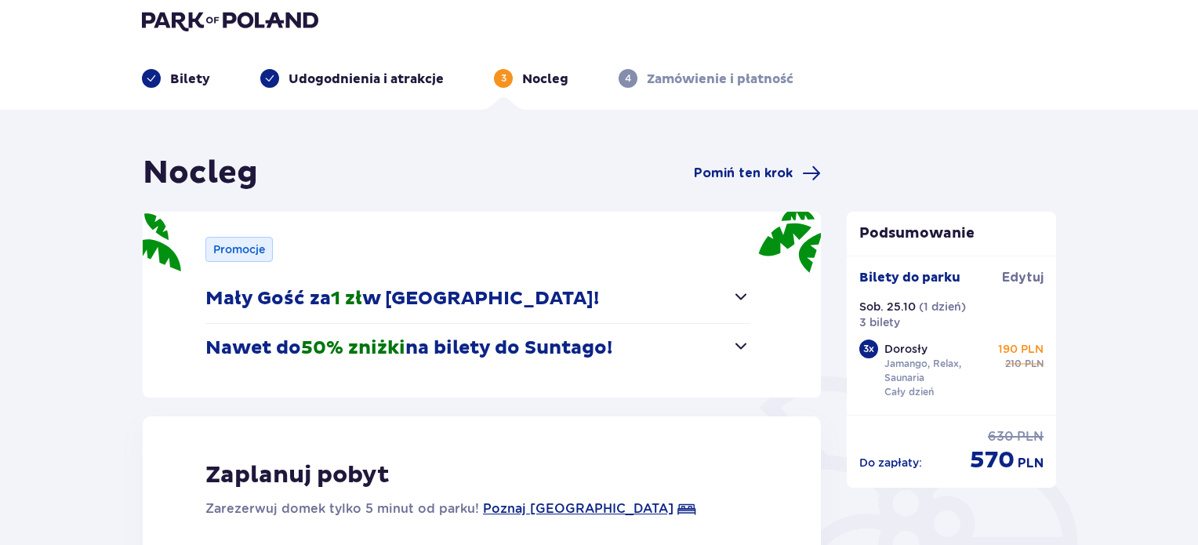
scroll to position [8, 0]
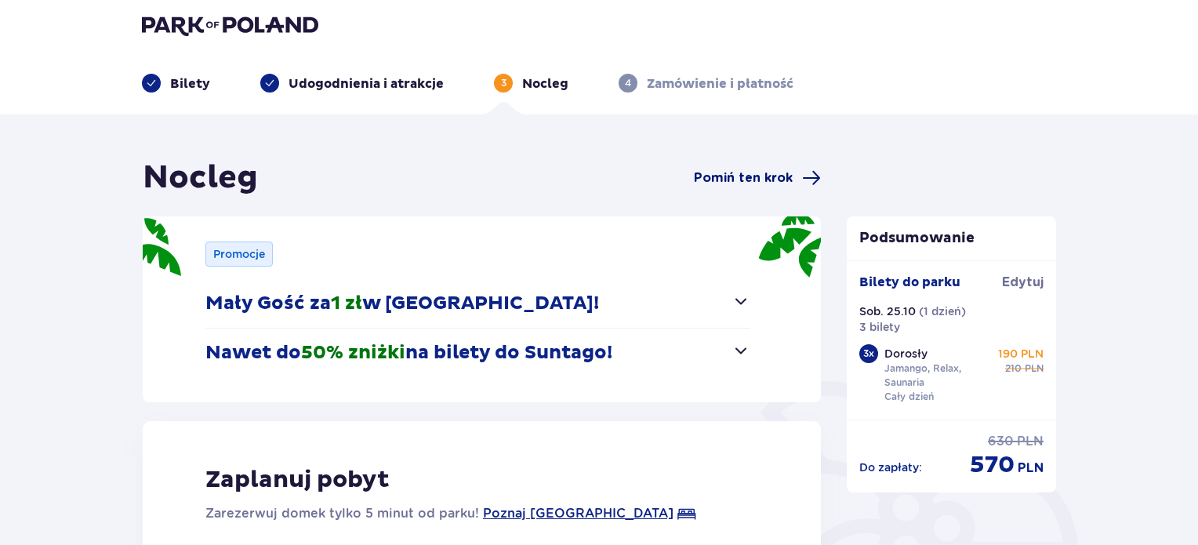
click at [789, 175] on span "Pomiń ten krok" at bounding box center [743, 177] width 99 height 17
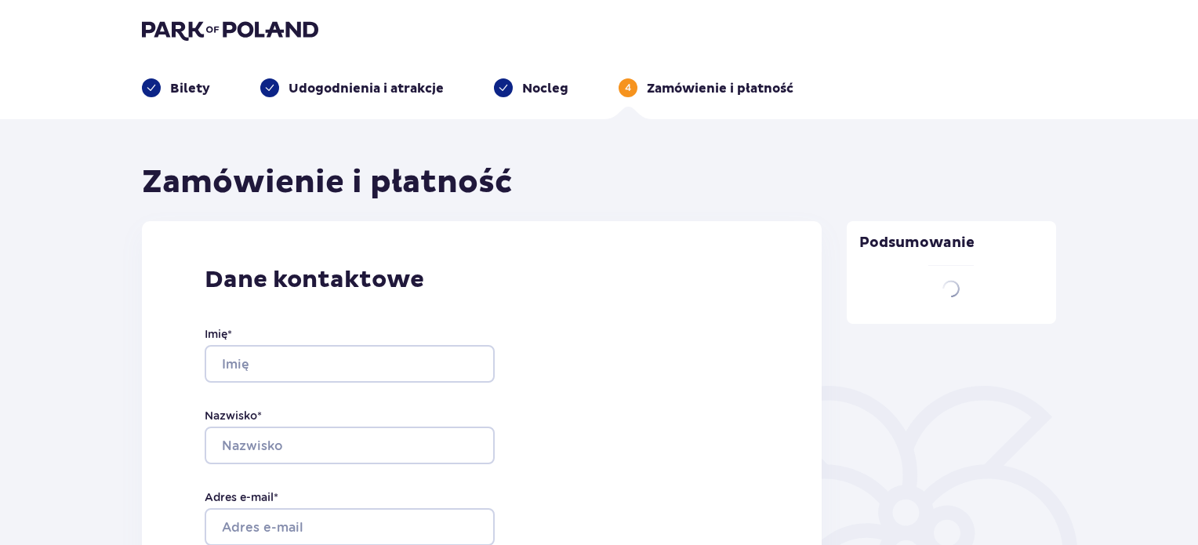
type input "[PERSON_NAME]"
type input "Jakoniuk"
type input "[EMAIL_ADDRESS][DOMAIN_NAME]"
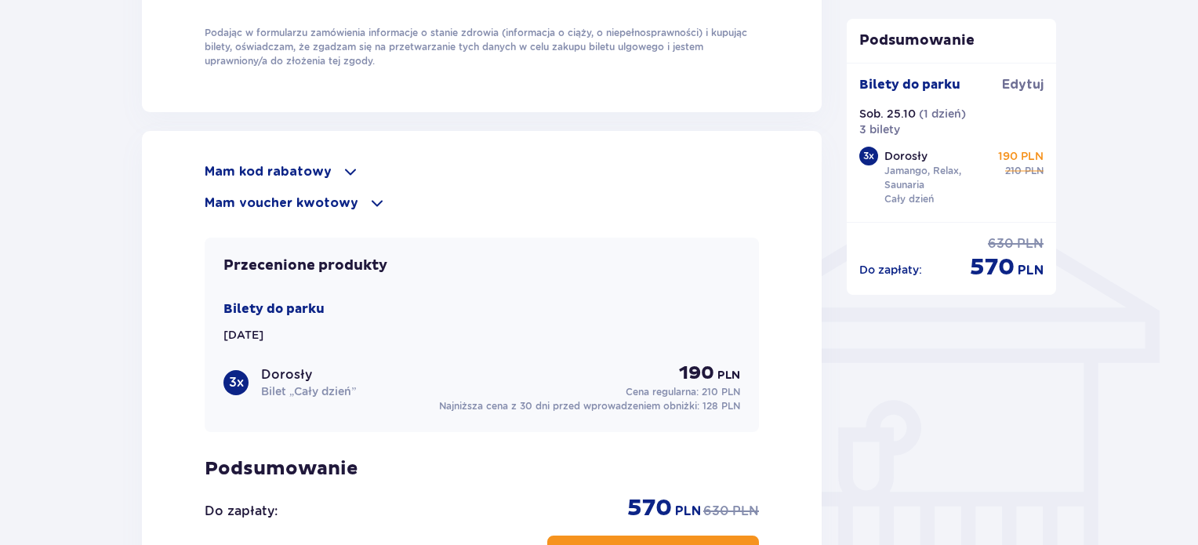
scroll to position [1092, 0]
click at [342, 168] on span at bounding box center [350, 170] width 19 height 19
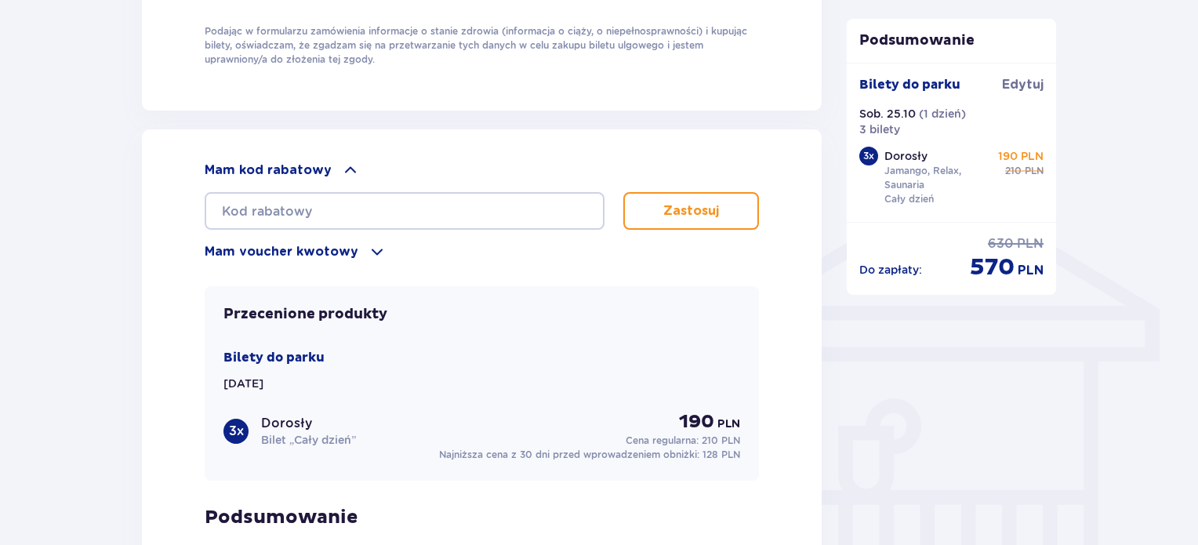
click at [368, 252] on span at bounding box center [377, 251] width 19 height 19
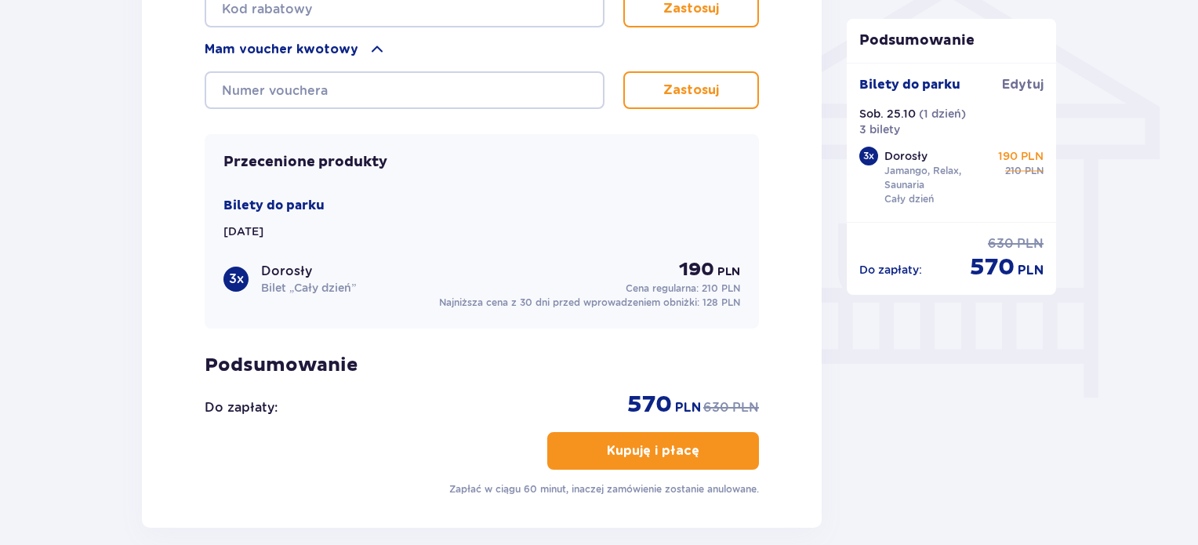
scroll to position [1314, 0]
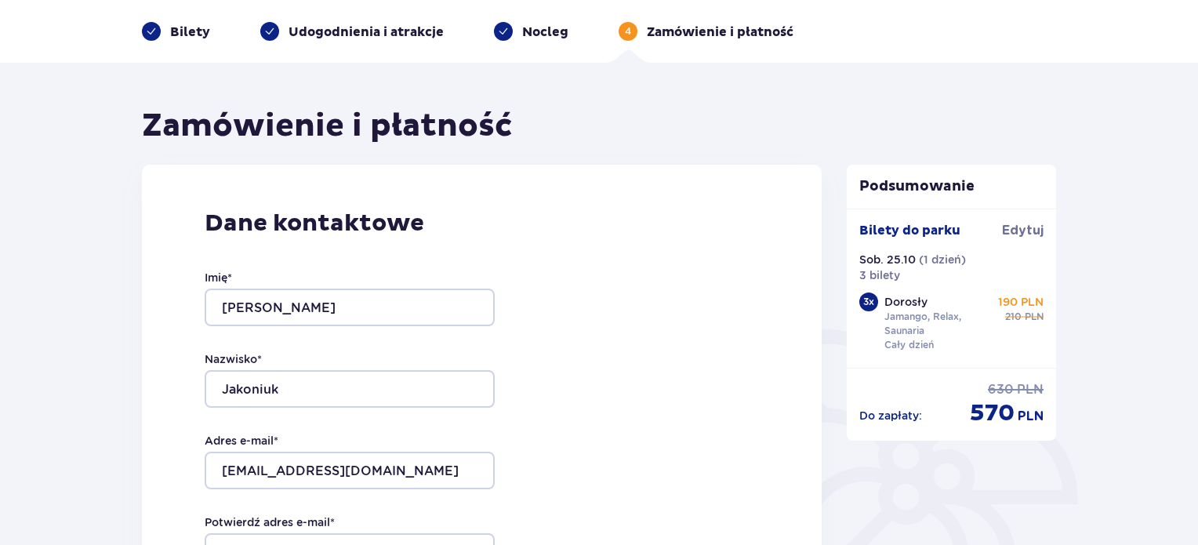
scroll to position [0, 0]
